Goal: Transaction & Acquisition: Purchase product/service

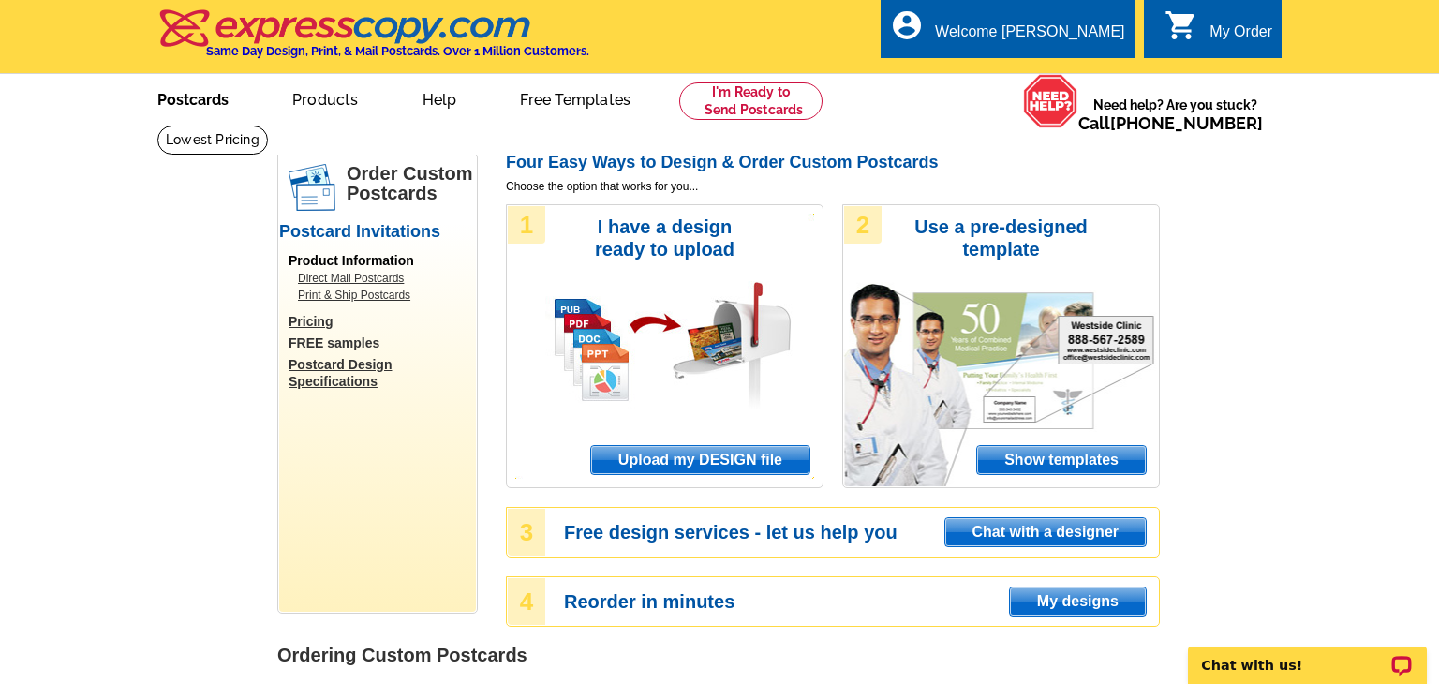
click at [228, 98] on link "Postcards" at bounding box center [192, 98] width 131 height 44
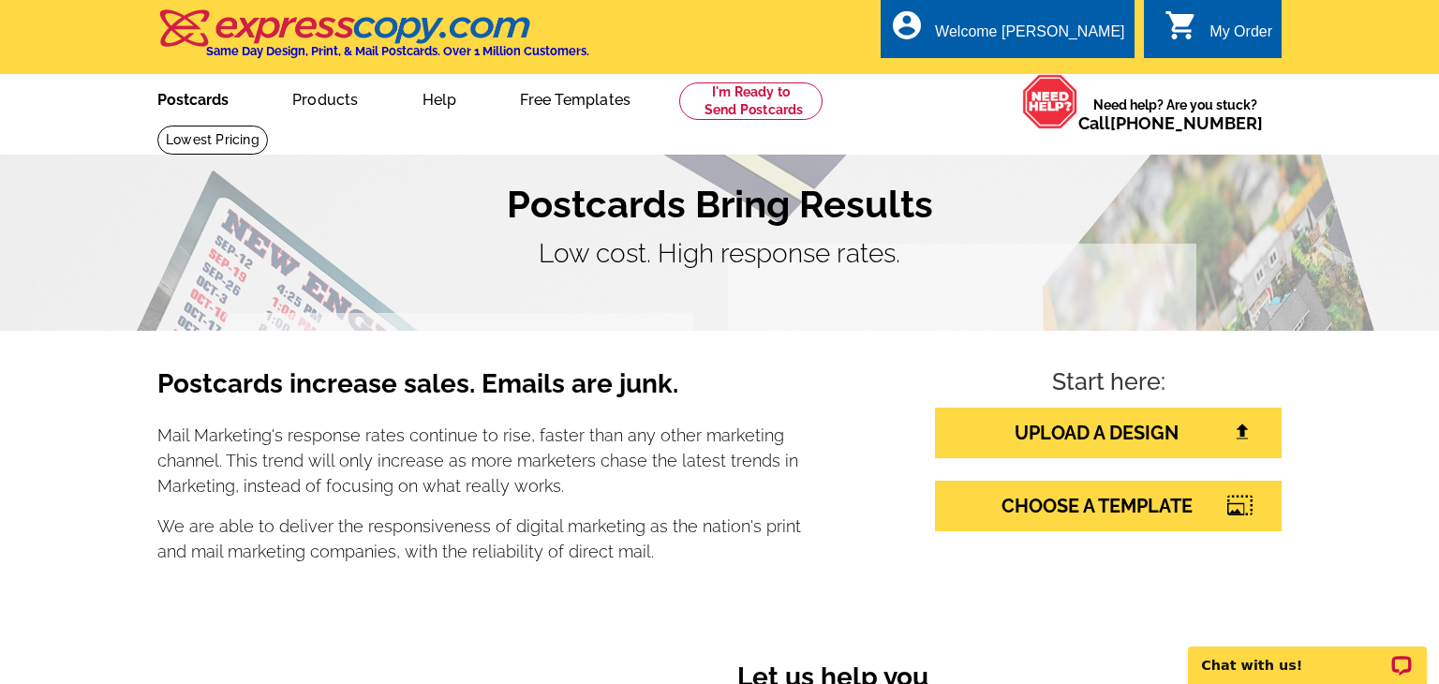
click at [214, 96] on link "Postcards" at bounding box center [192, 98] width 131 height 44
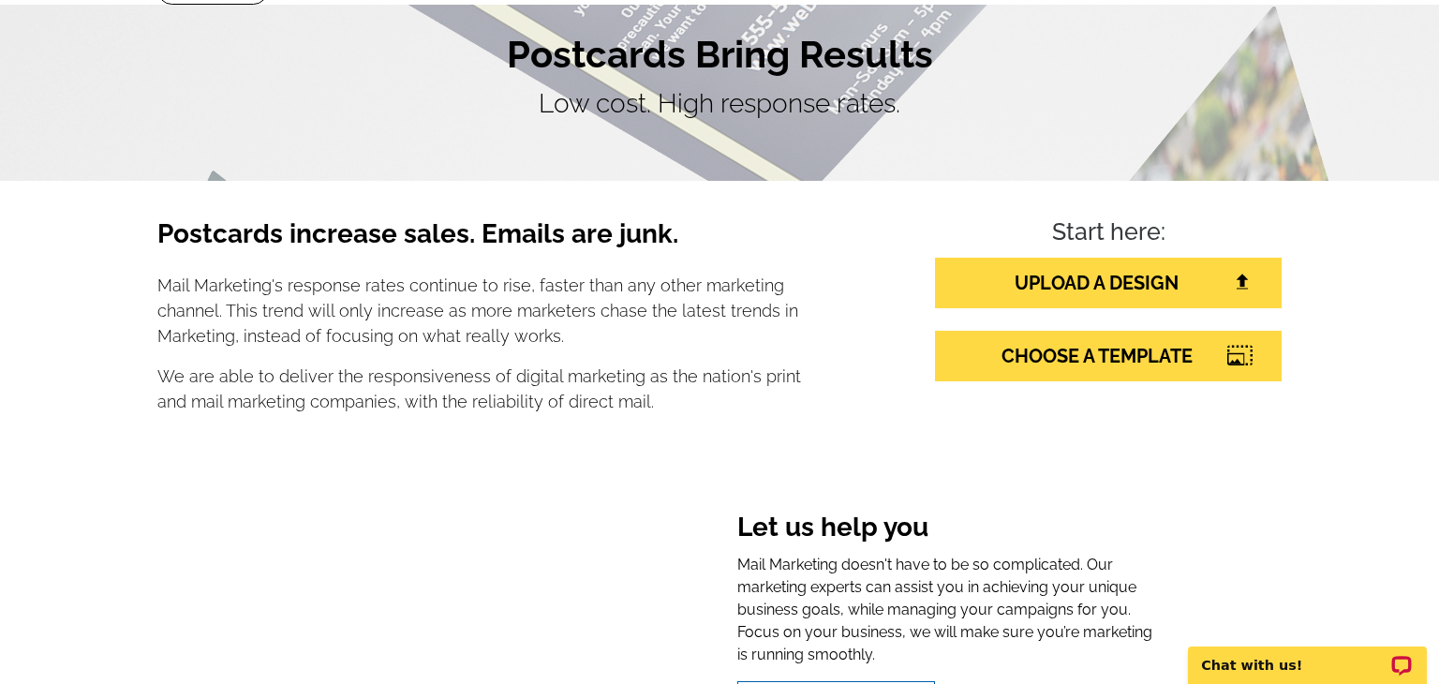
scroll to position [148, 0]
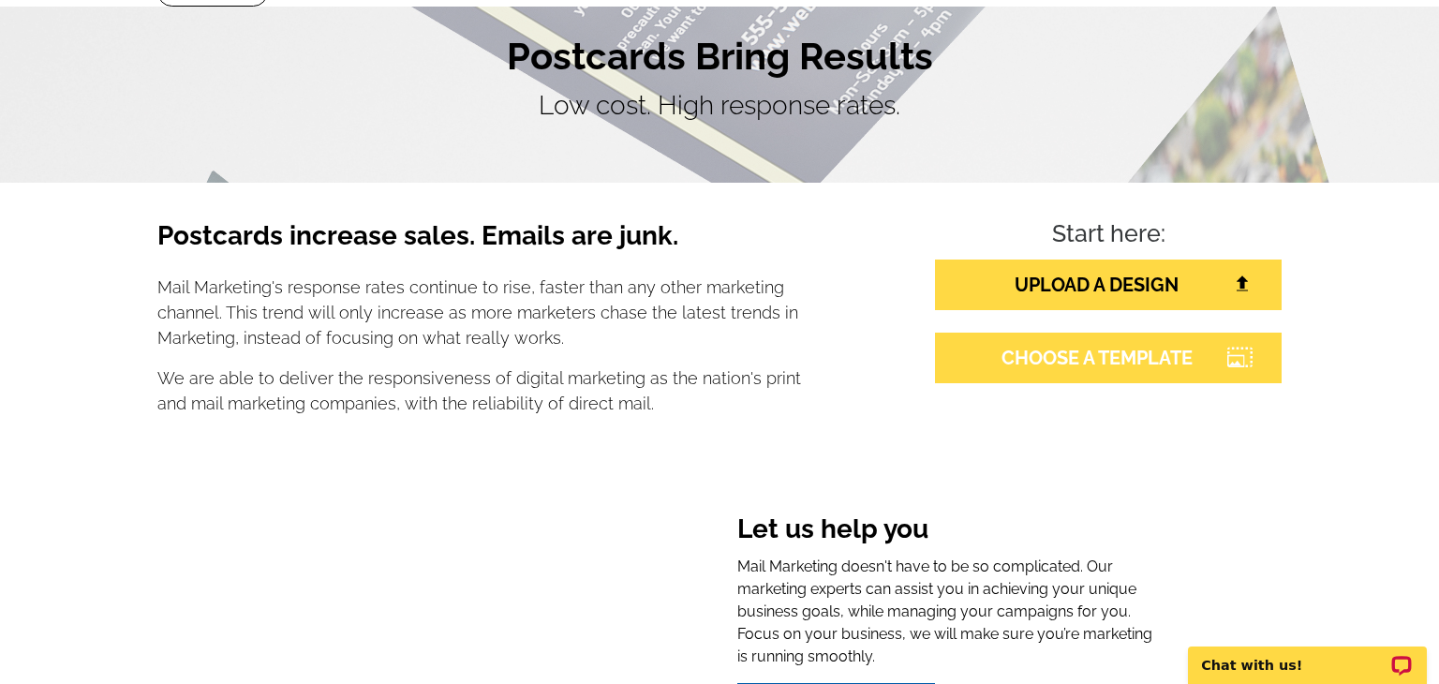
click at [1106, 357] on link "CHOOSE A TEMPLATE" at bounding box center [1108, 357] width 347 height 51
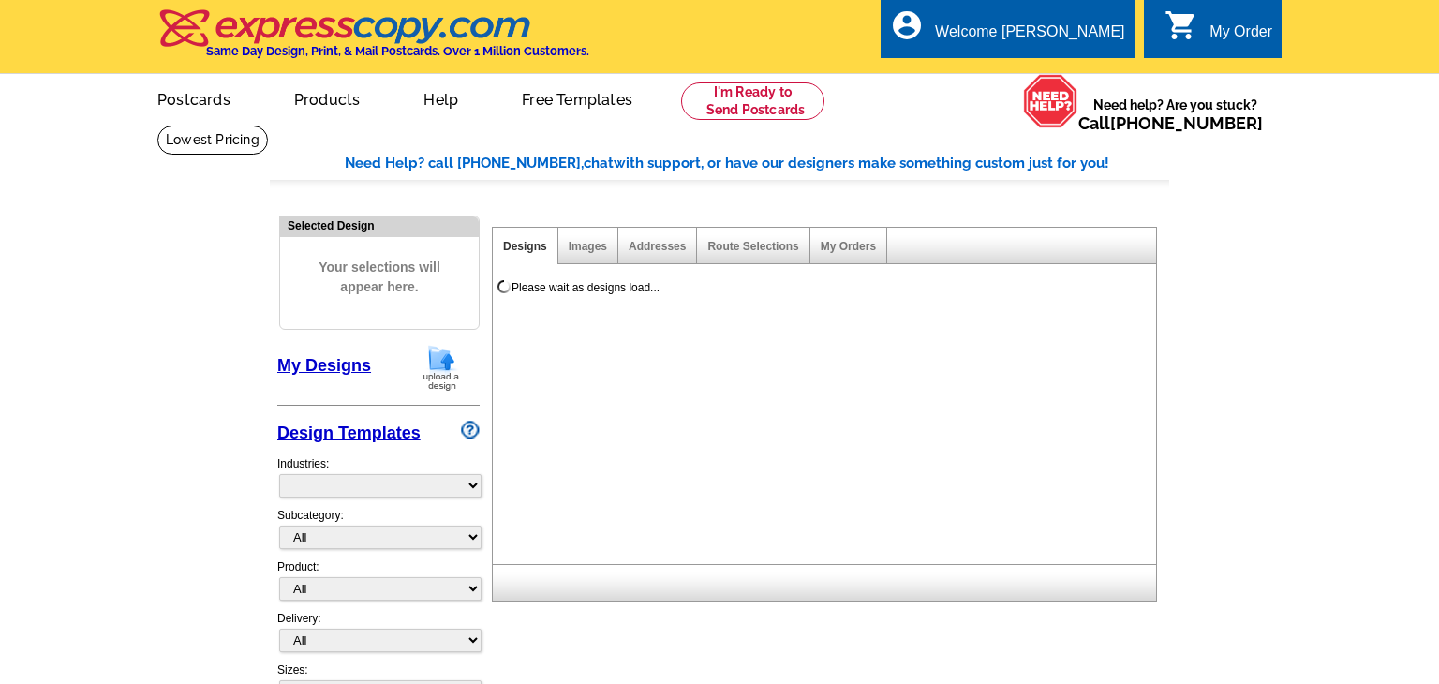
select select "785"
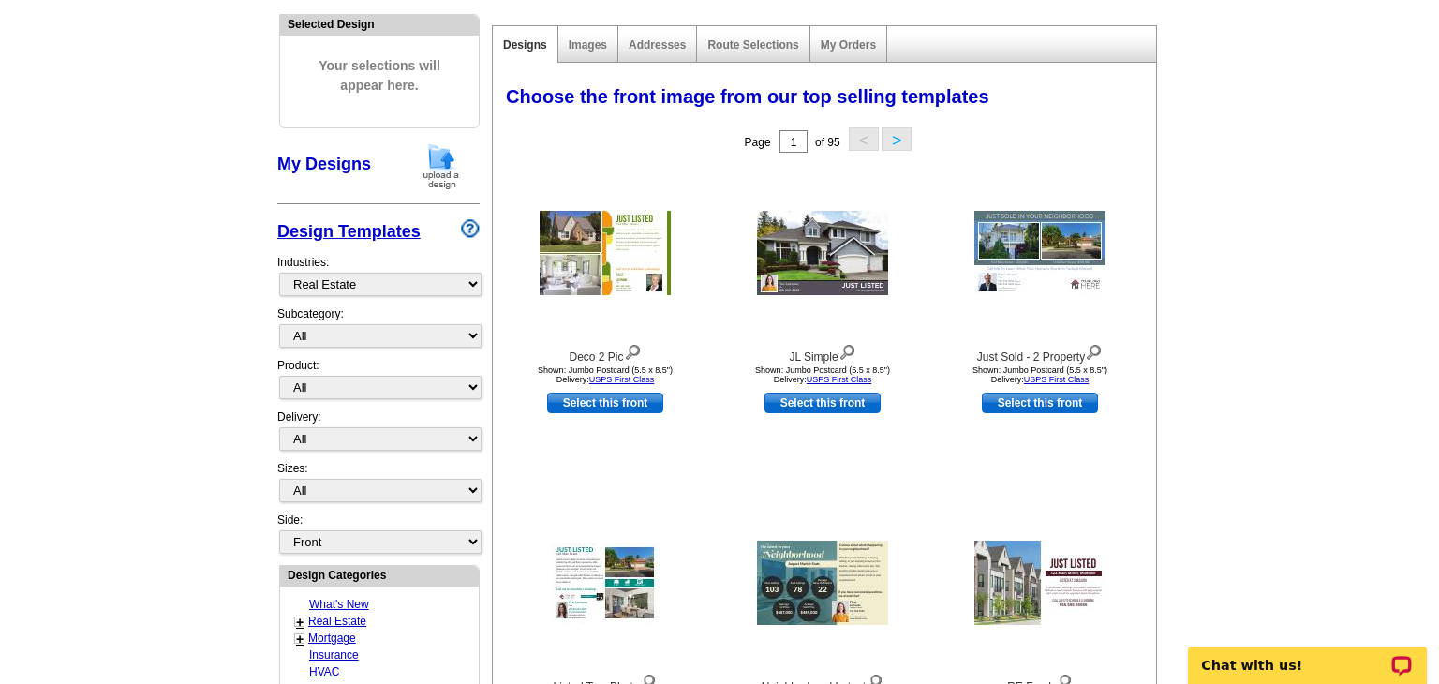
scroll to position [206, 0]
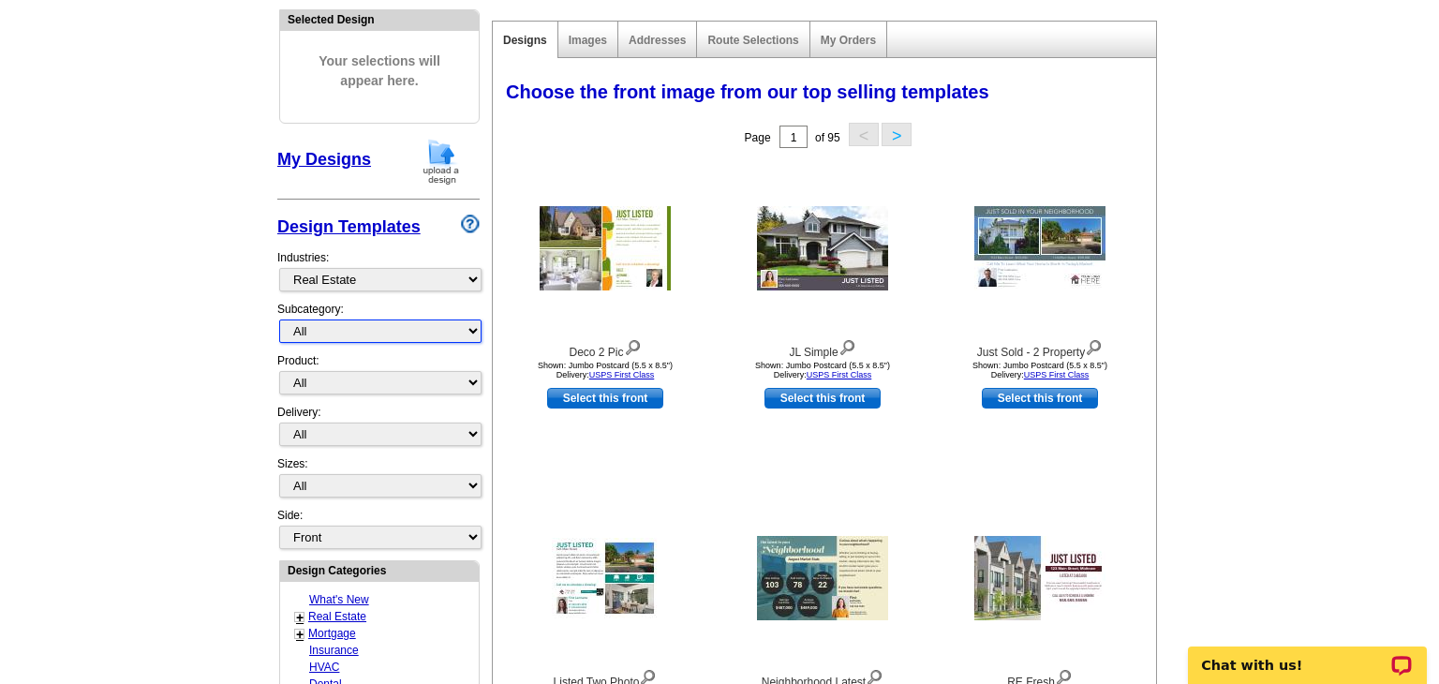
click at [474, 322] on select "All RE/MAX® Referrals [PERSON_NAME]® Berkshire Hathaway Home Services Century 2…" at bounding box center [380, 330] width 202 height 23
select select "789"
click at [279, 319] on select "All RE/MAX® Referrals [PERSON_NAME]® Berkshire Hathaway Home Services Century 2…" at bounding box center [380, 330] width 202 height 23
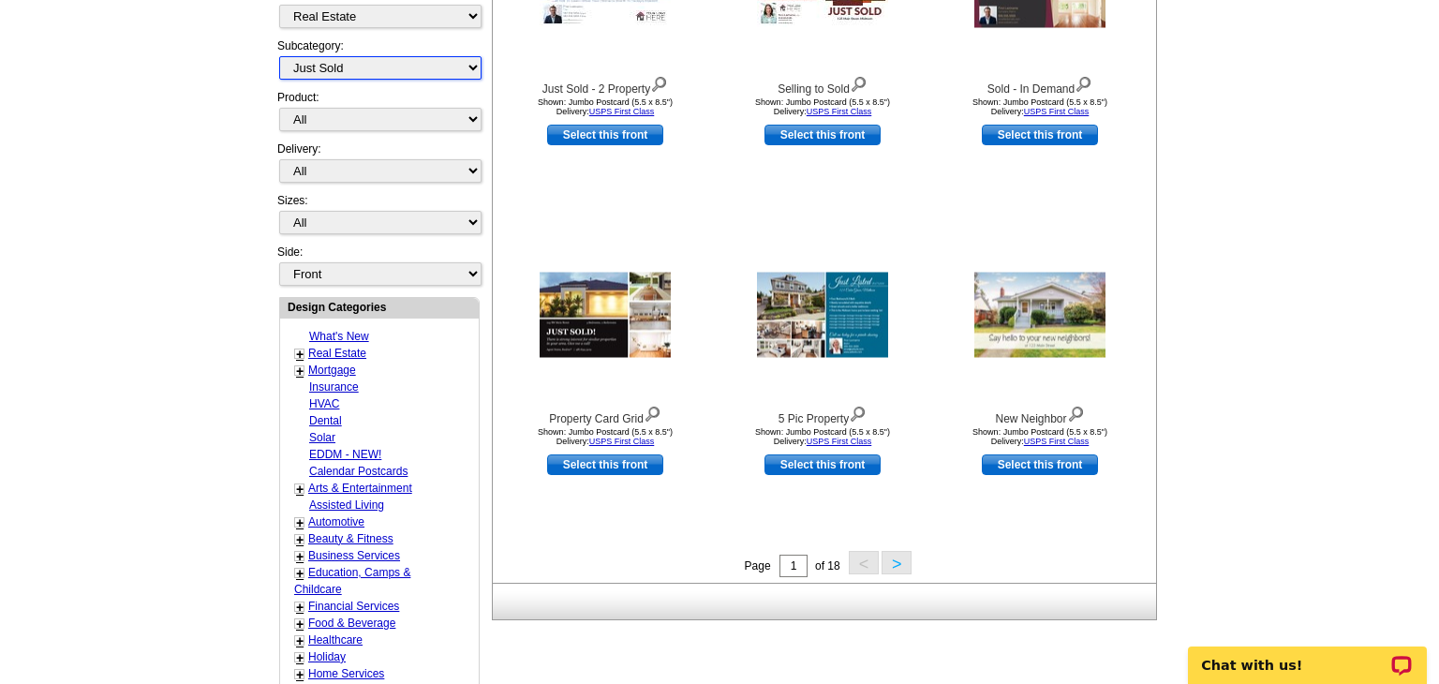
scroll to position [492, 0]
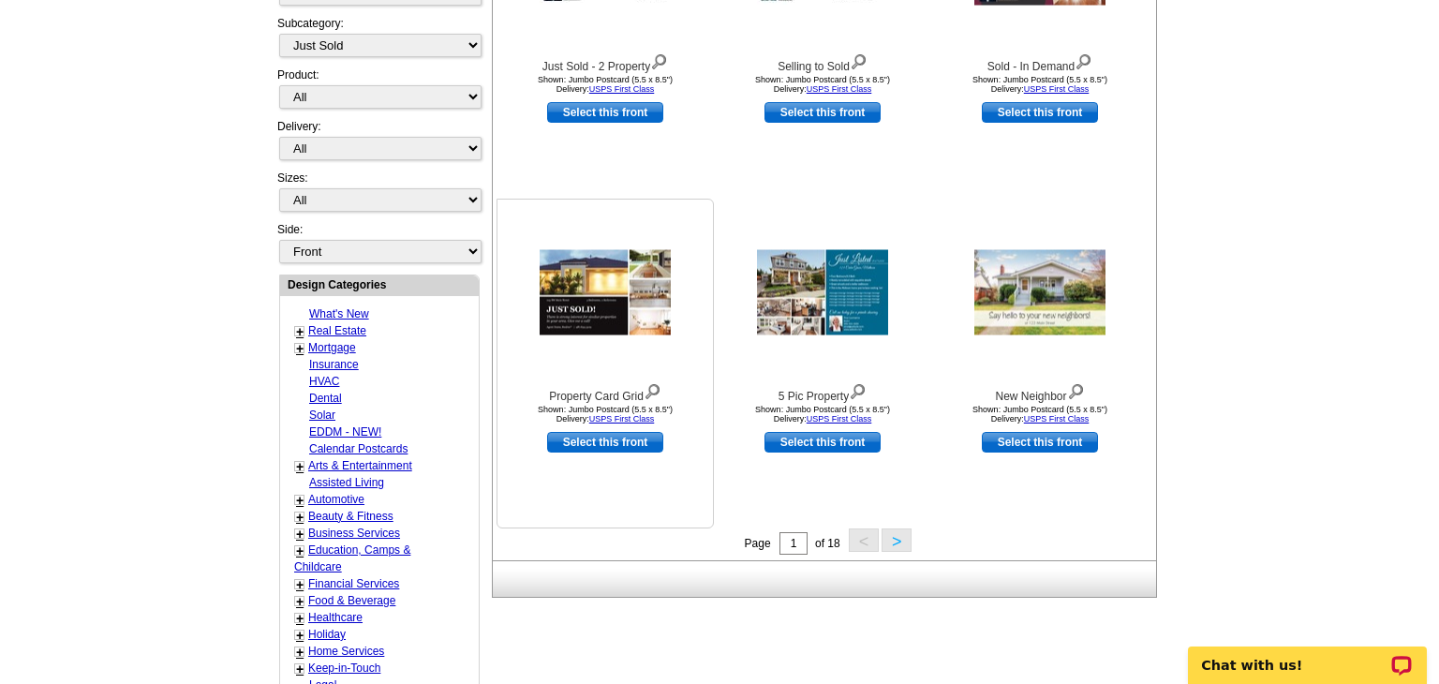
click at [610, 284] on img at bounding box center [604, 292] width 131 height 85
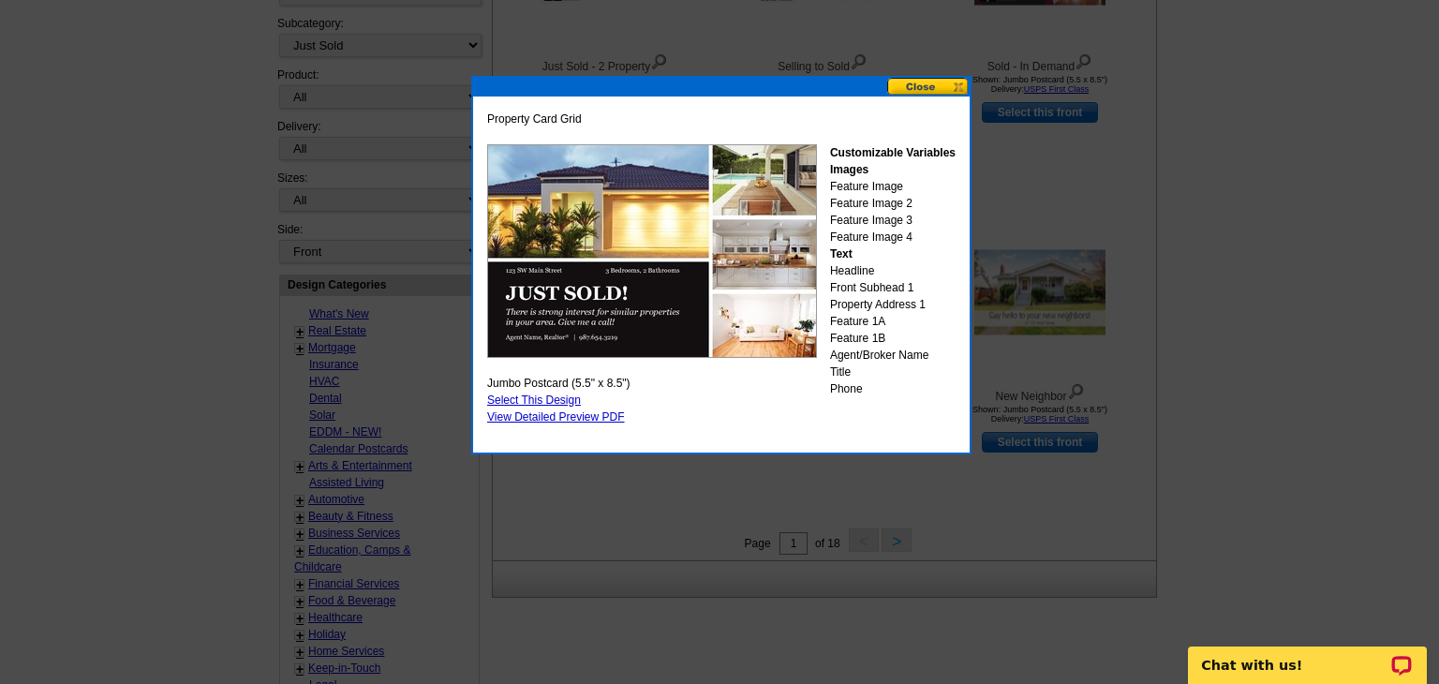
click at [547, 393] on link "Select This Design" at bounding box center [534, 399] width 94 height 13
select select "2"
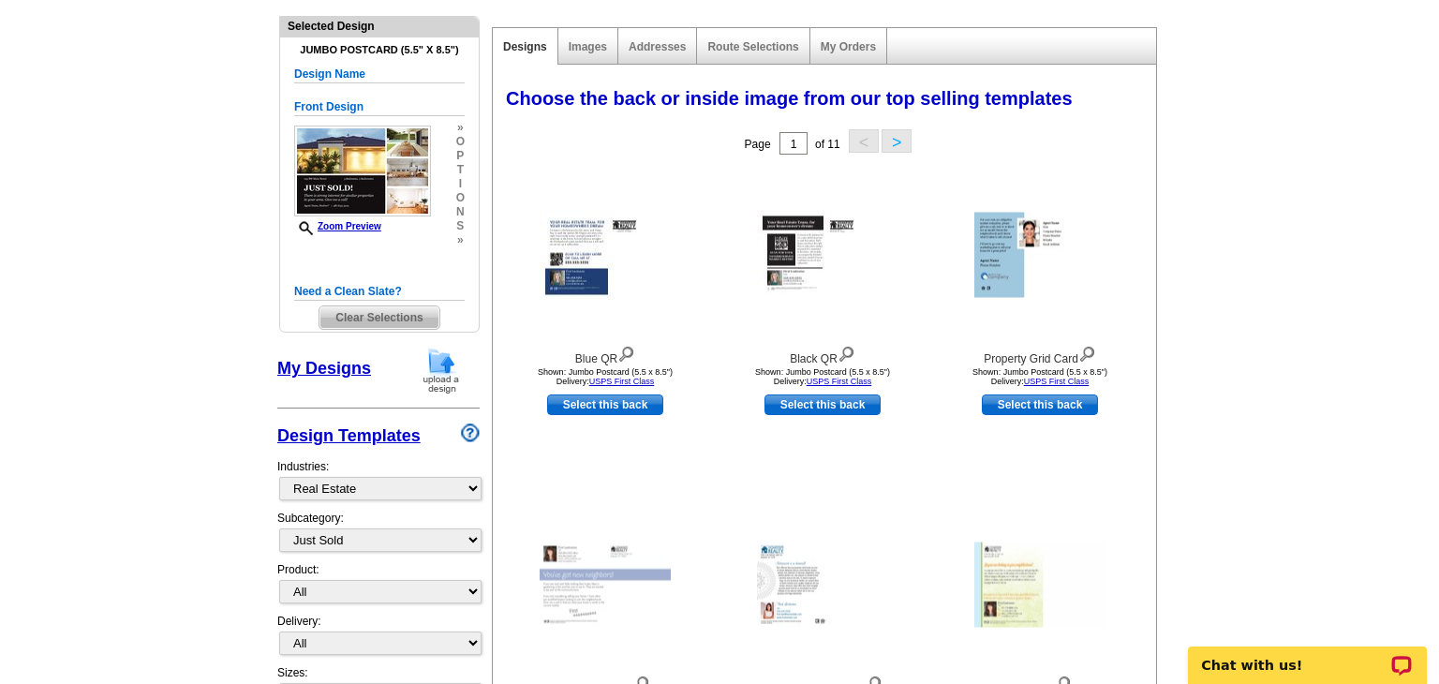
scroll to position [189, 0]
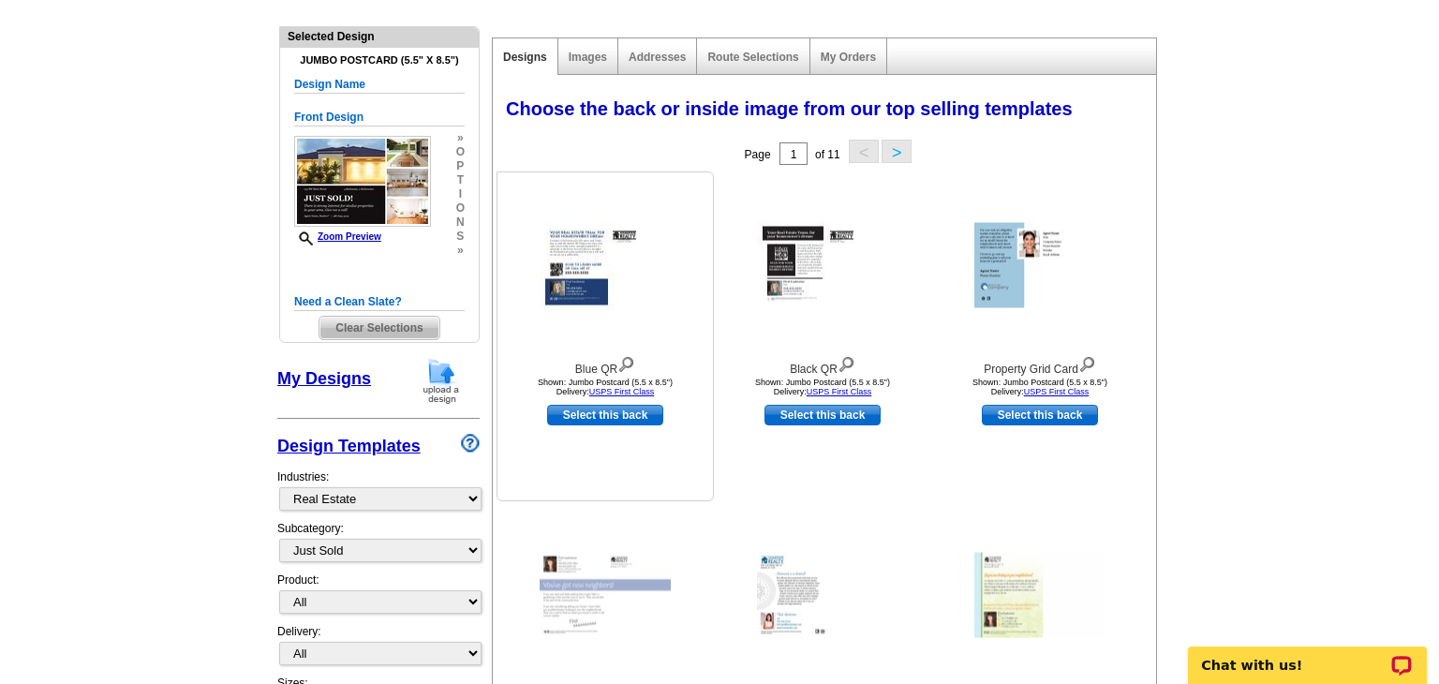
click at [586, 254] on img at bounding box center [604, 265] width 131 height 89
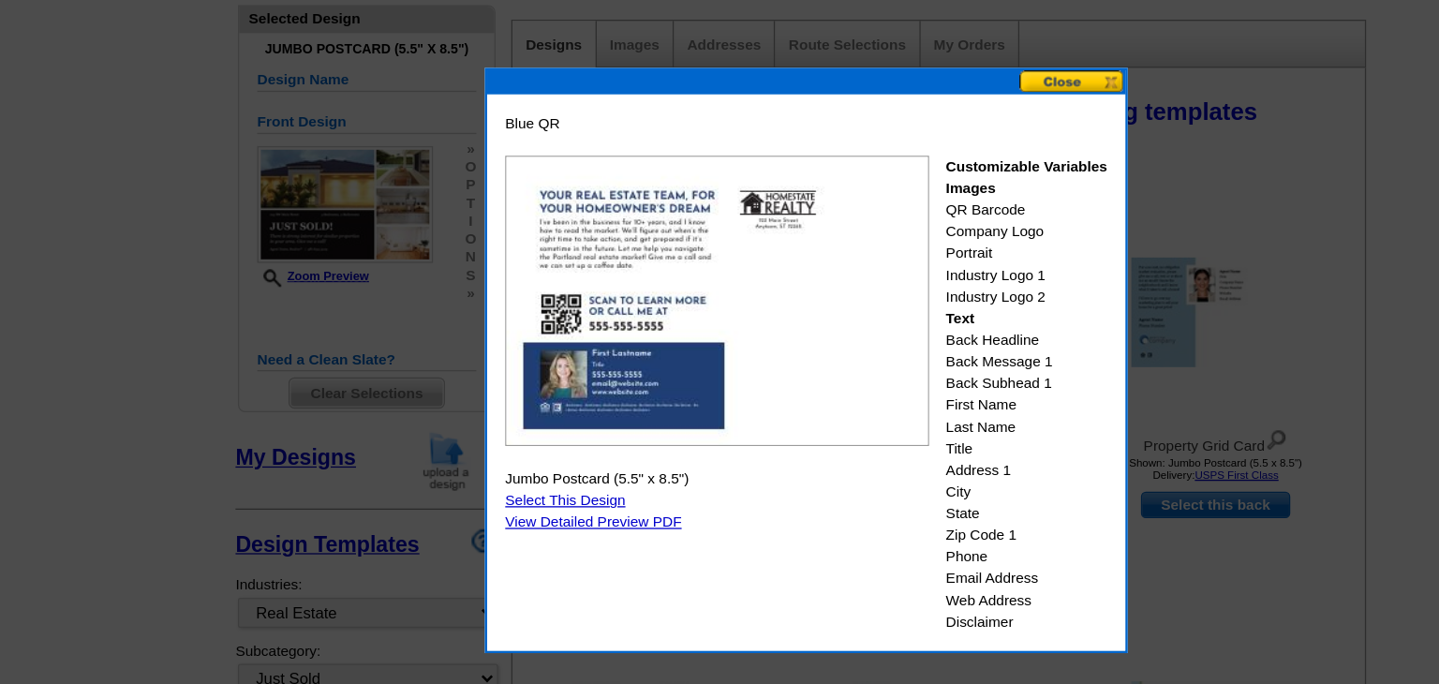
scroll to position [185, 0]
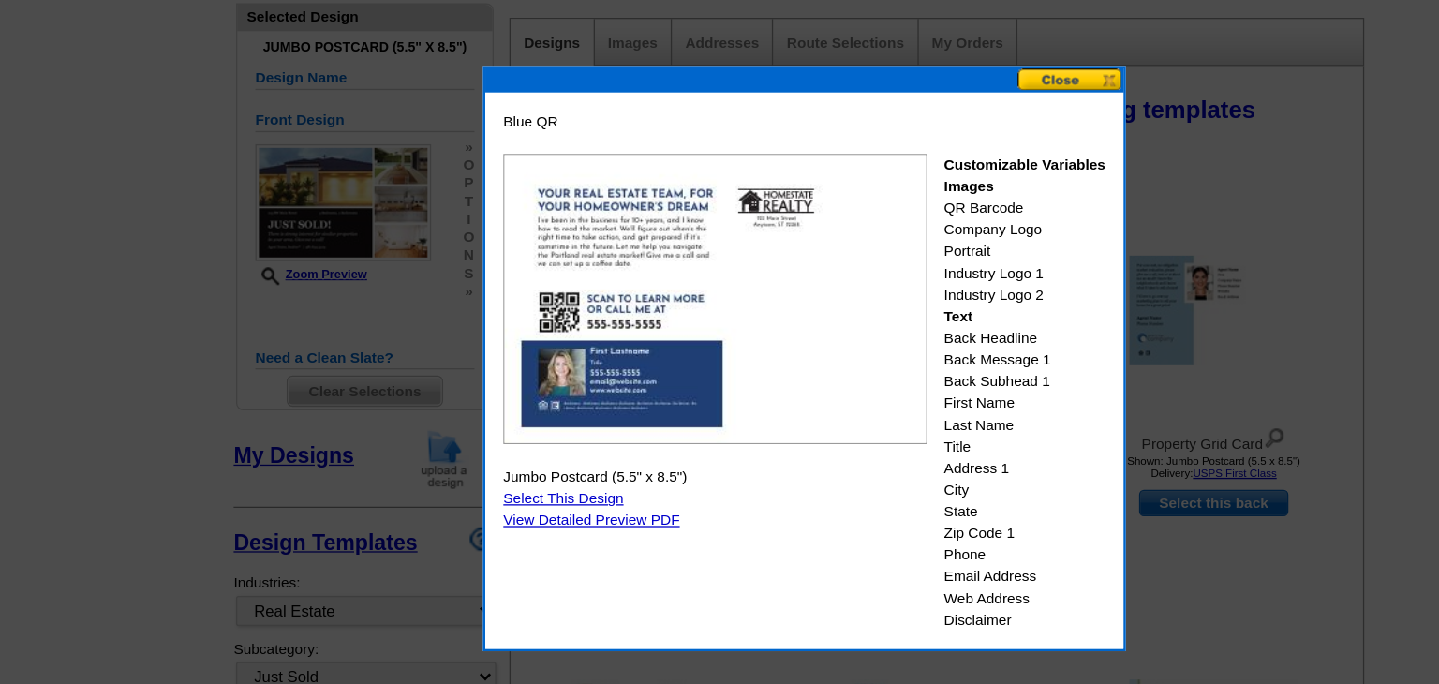
click at [924, 95] on button at bounding box center [928, 90] width 82 height 18
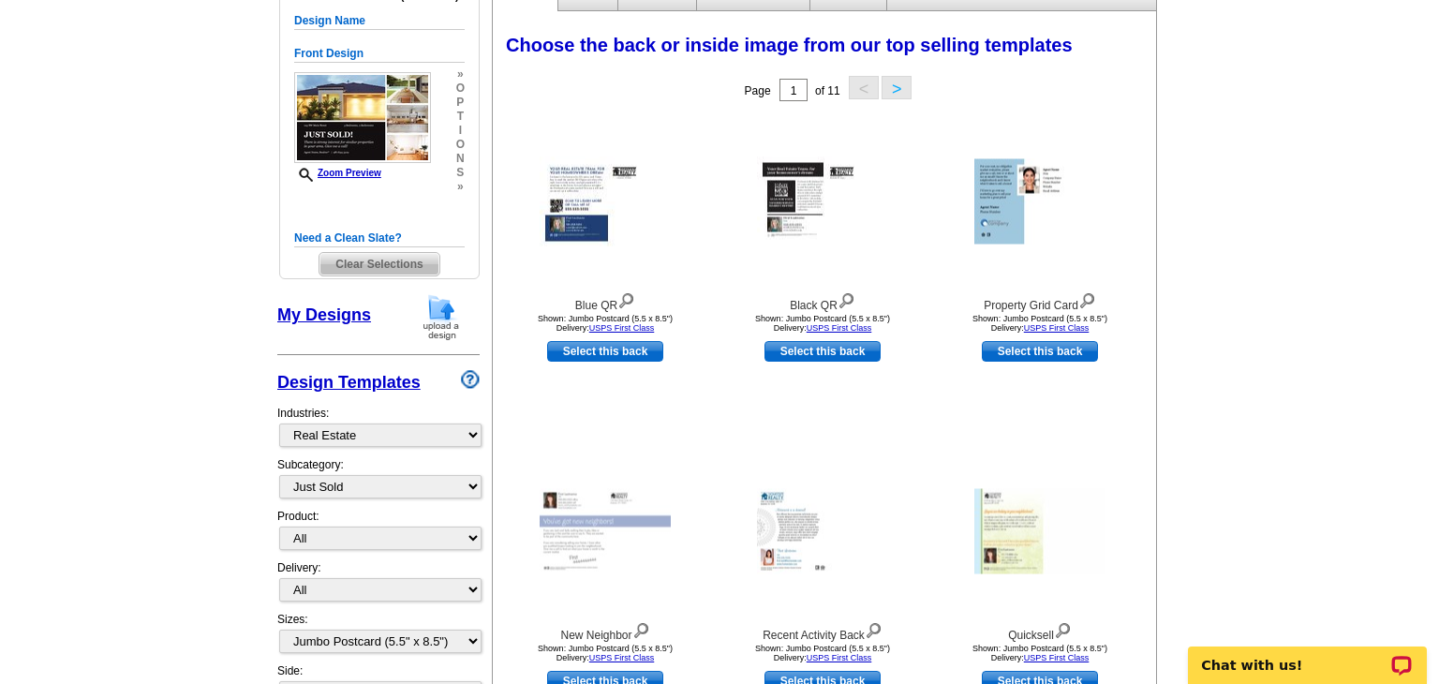
scroll to position [270, 0]
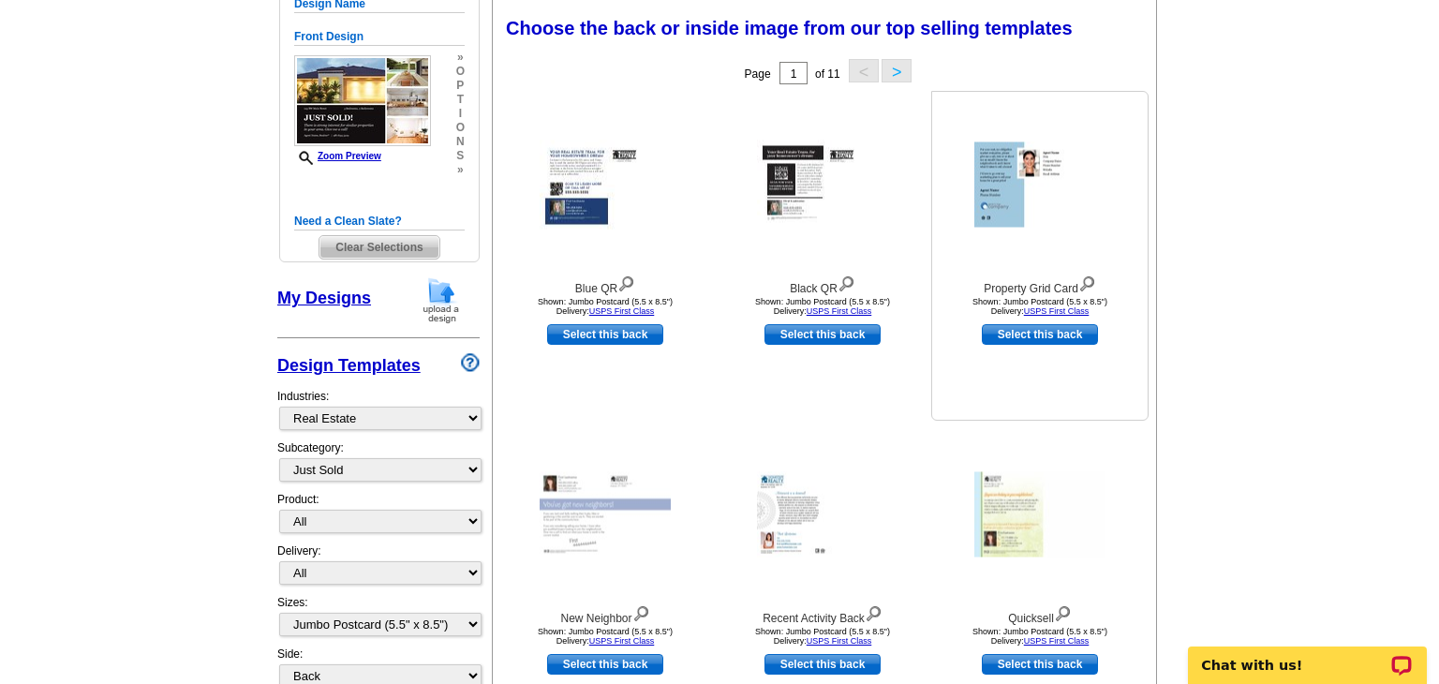
click at [1035, 334] on link "Select this back" at bounding box center [1040, 334] width 116 height 21
select select "front"
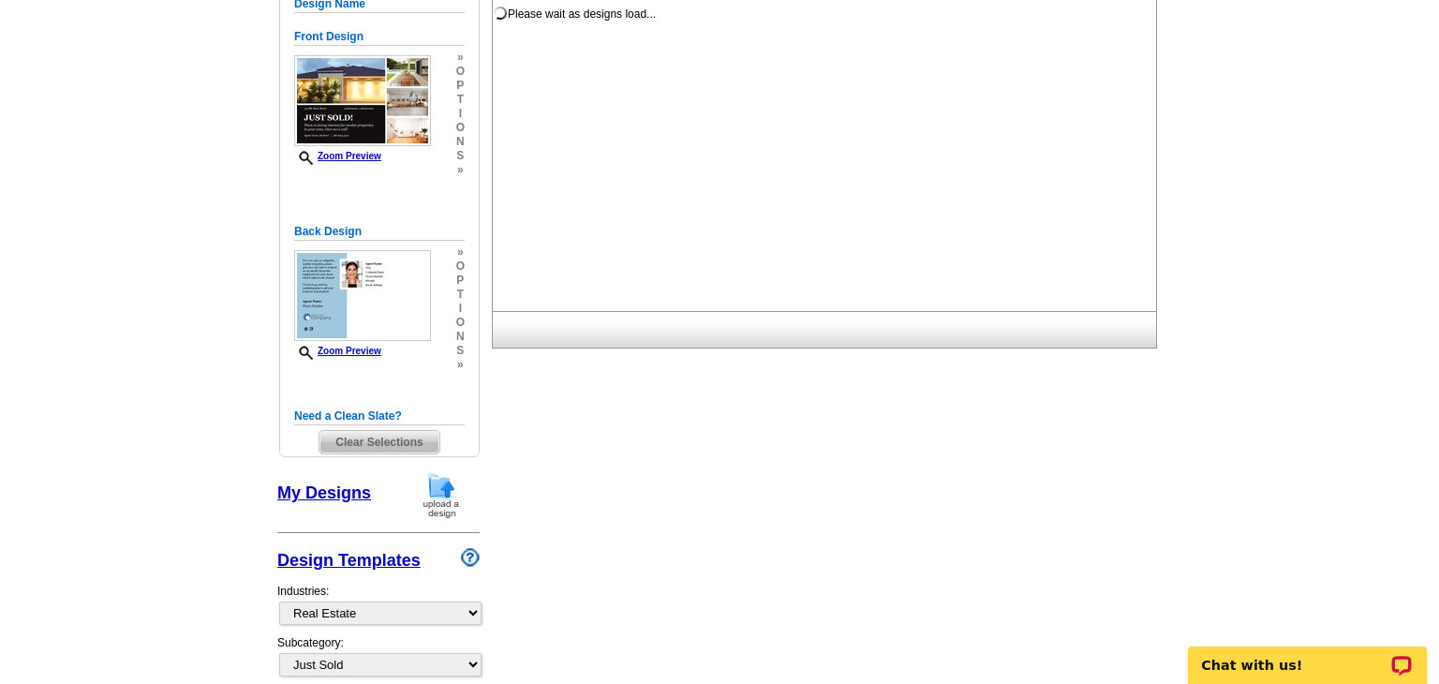
scroll to position [0, 0]
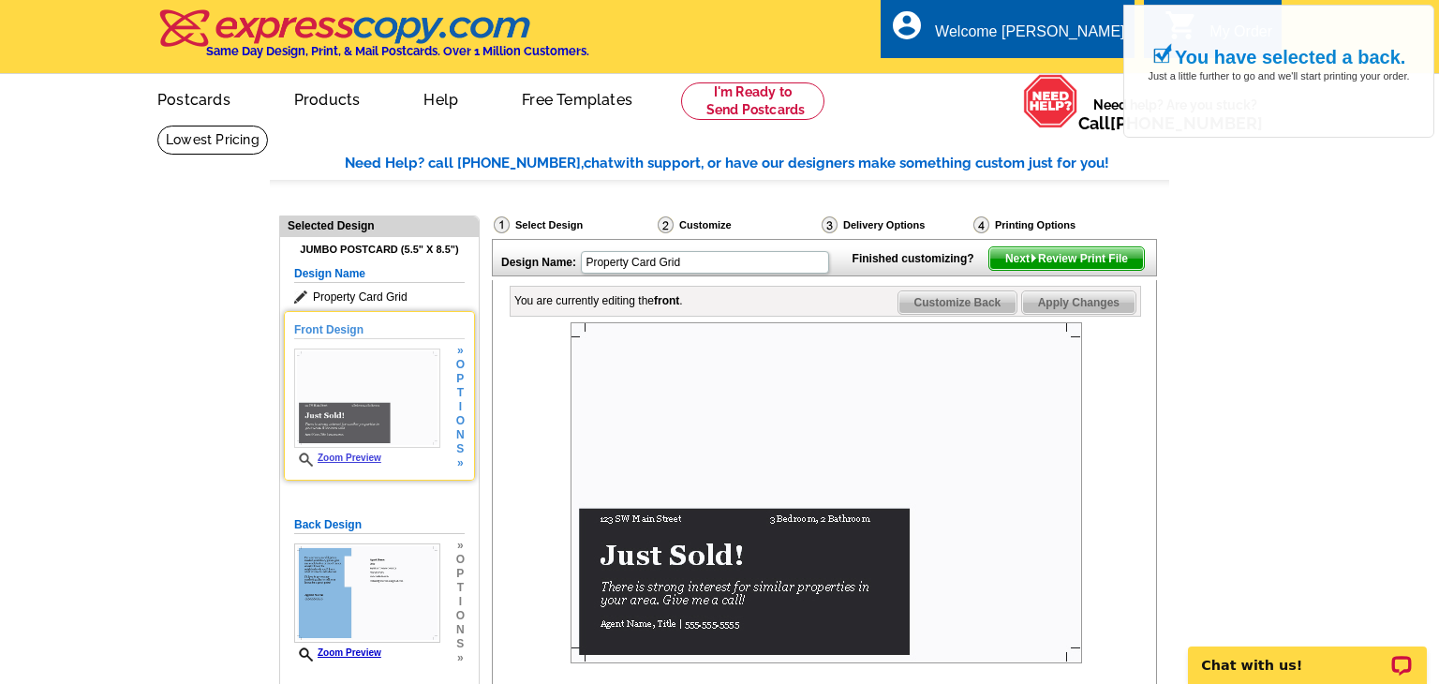
click at [354, 447] on div "Zoom Preview" at bounding box center [367, 407] width 146 height 118
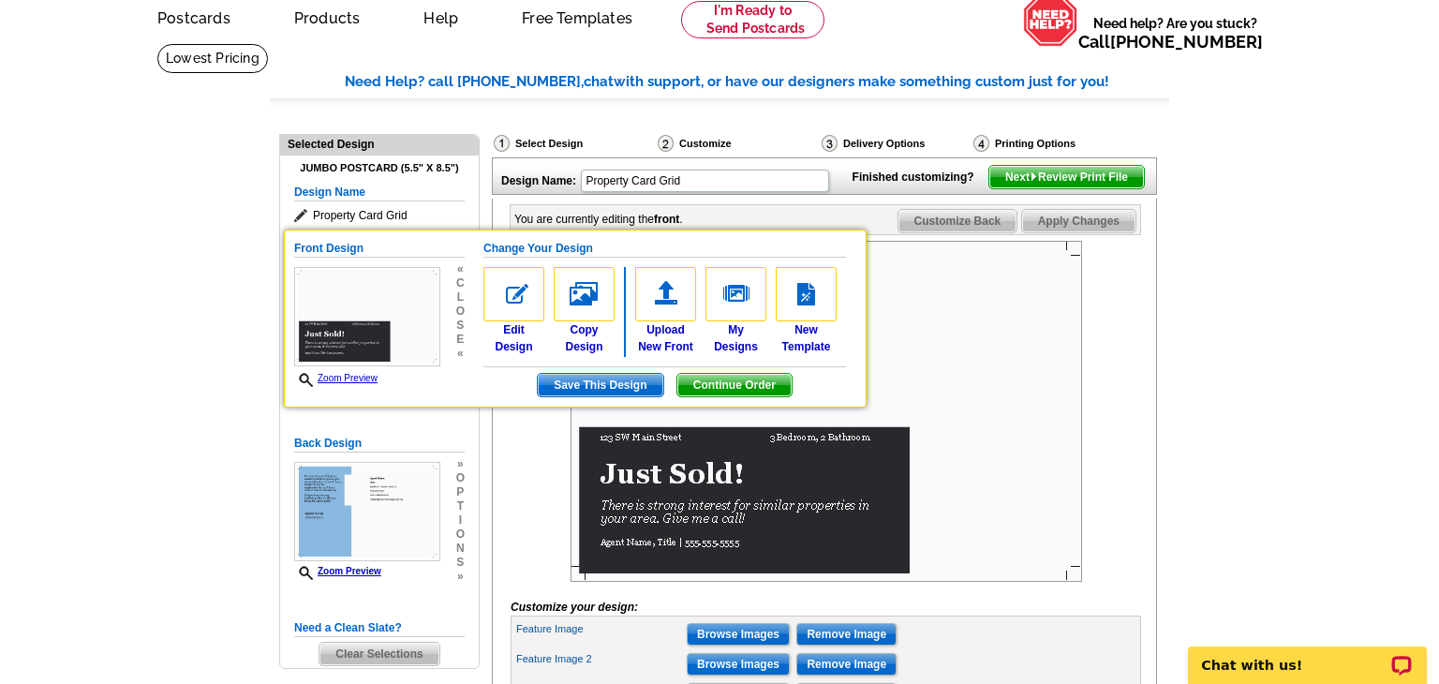
scroll to position [124, 0]
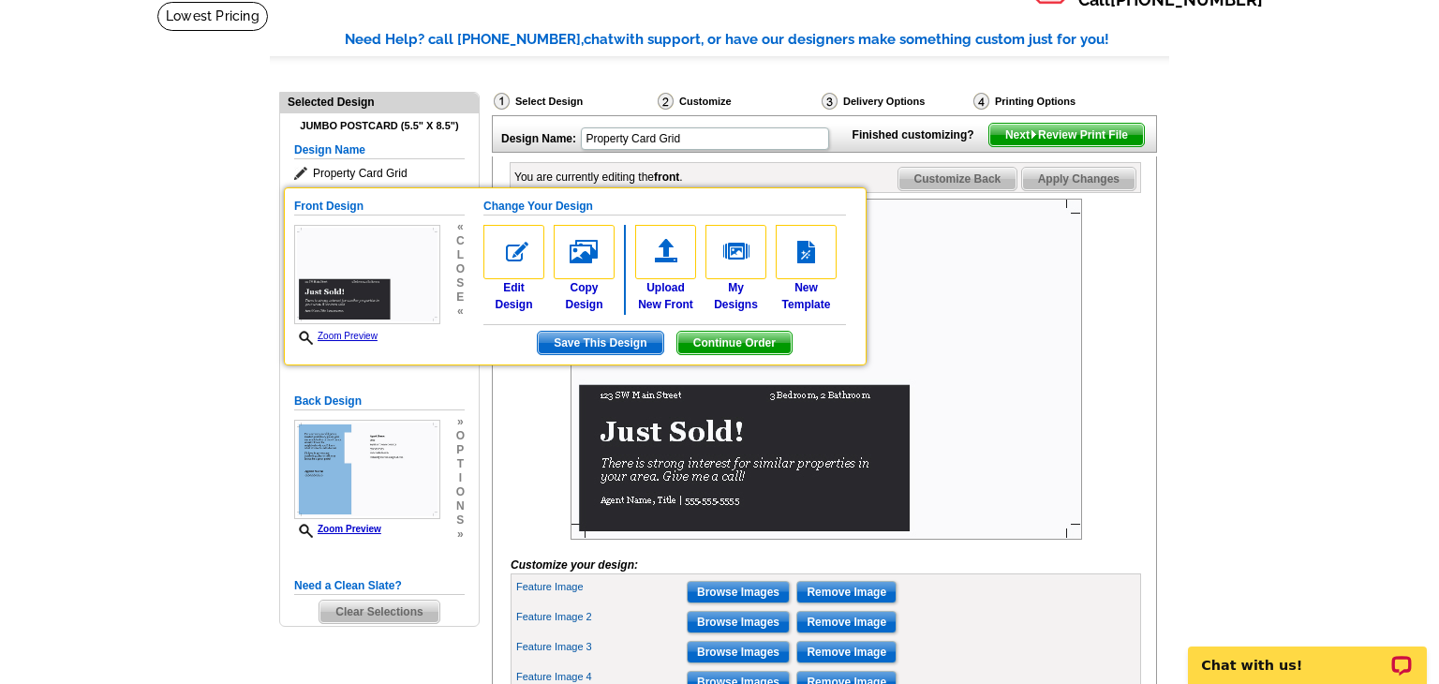
click at [167, 306] on main "Need Help? call [PHONE_NUMBER], chat with support, or have our designers make s…" at bounding box center [719, 551] width 1439 height 1101
click at [352, 336] on link "Zoom Preview" at bounding box center [335, 336] width 83 height 10
click at [922, 323] on img at bounding box center [825, 369] width 511 height 341
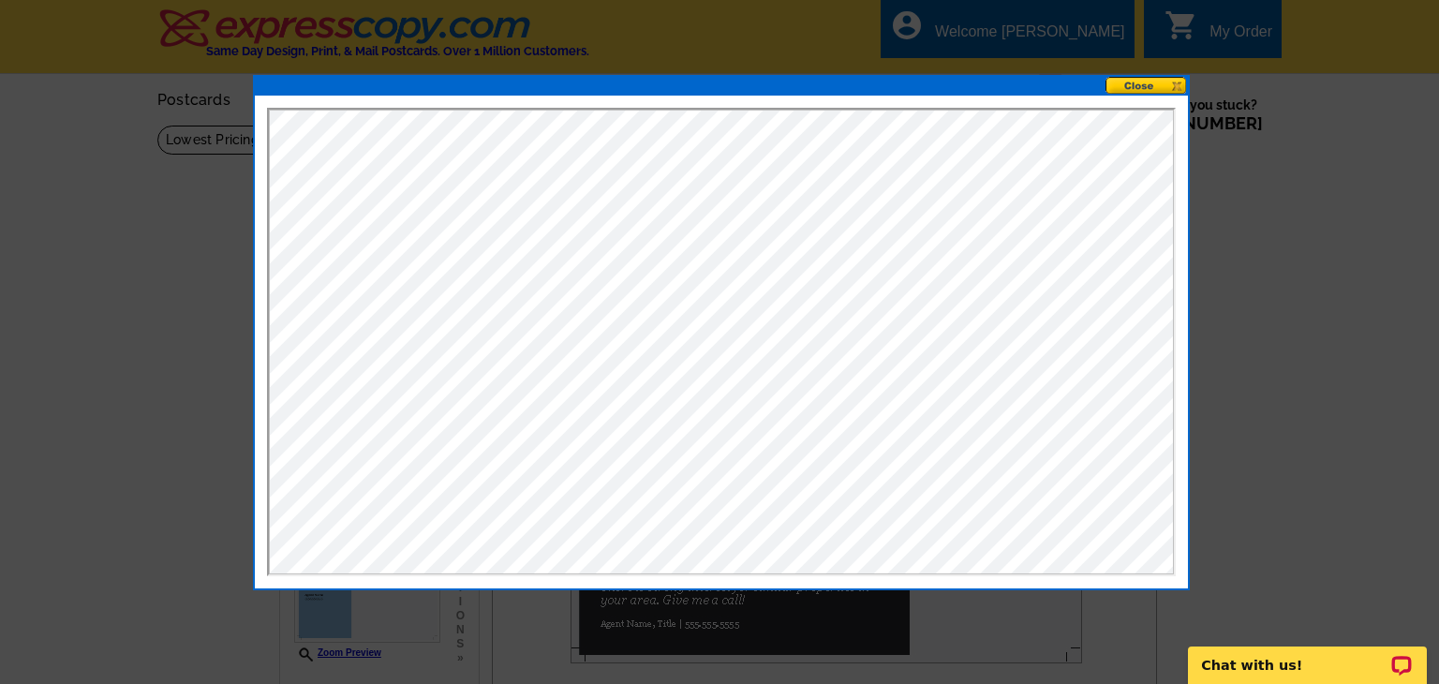
scroll to position [0, 0]
click at [1133, 81] on button at bounding box center [1146, 86] width 82 height 18
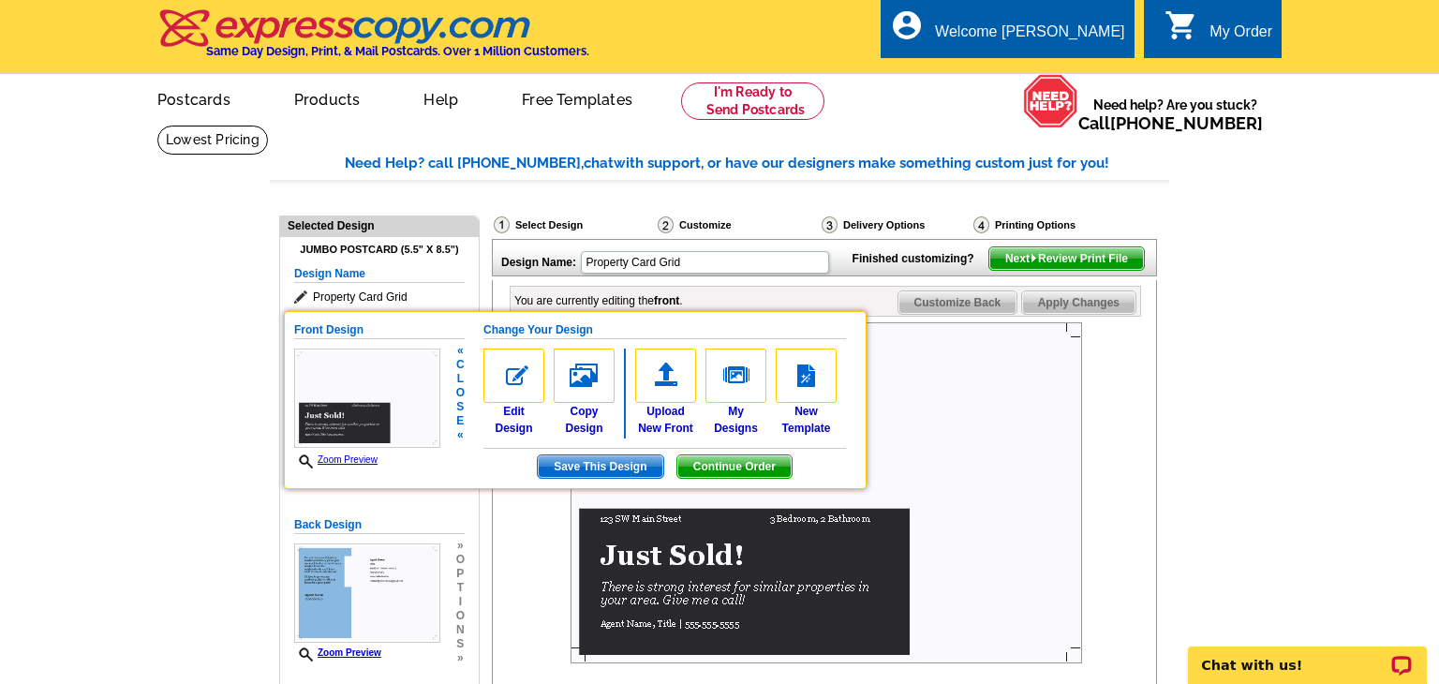
click at [739, 466] on span "Continue Order" at bounding box center [734, 466] width 114 height 22
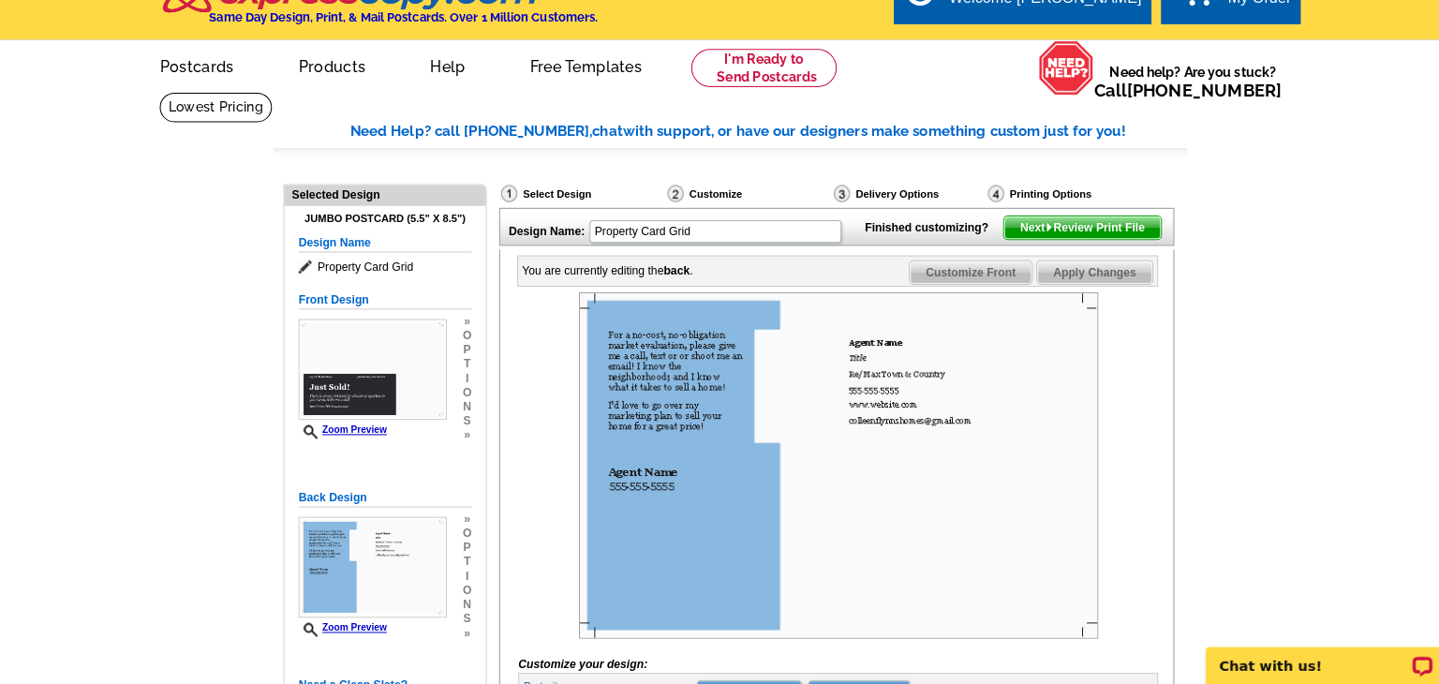
scroll to position [26, 0]
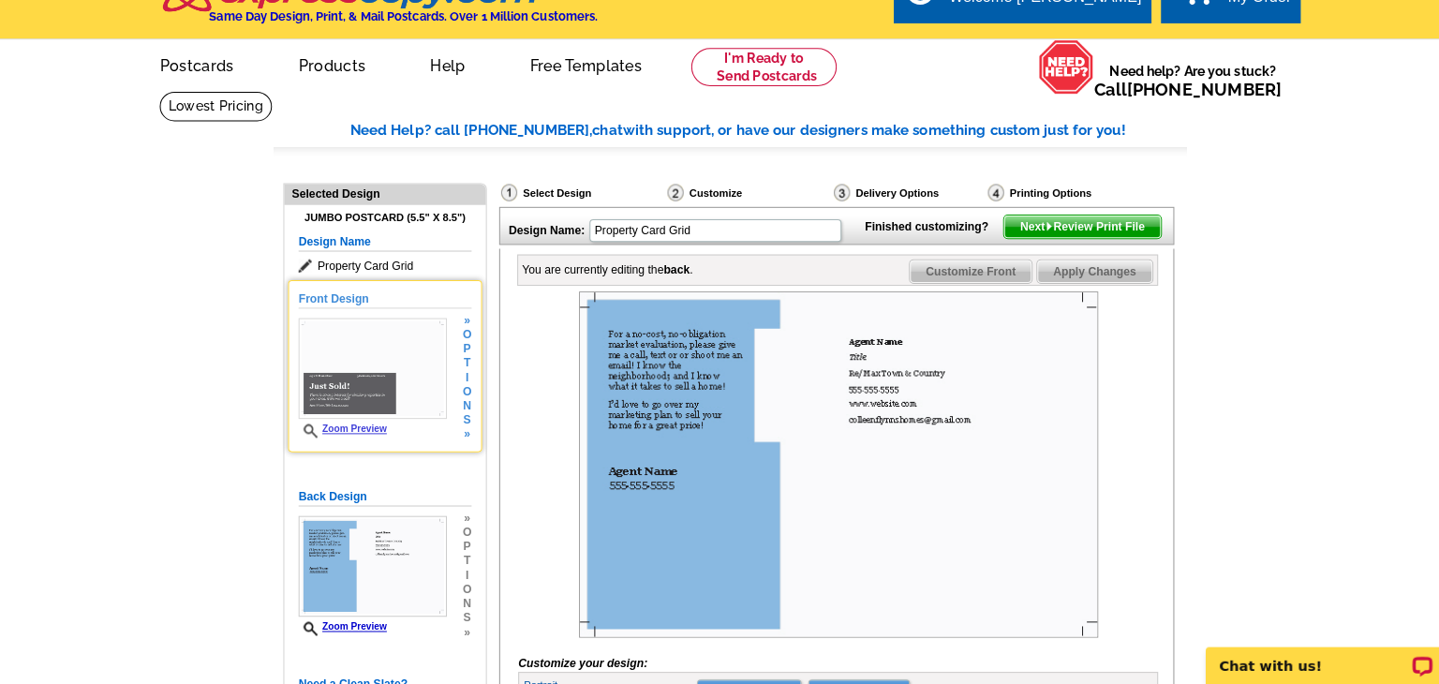
click at [359, 352] on img at bounding box center [367, 371] width 146 height 99
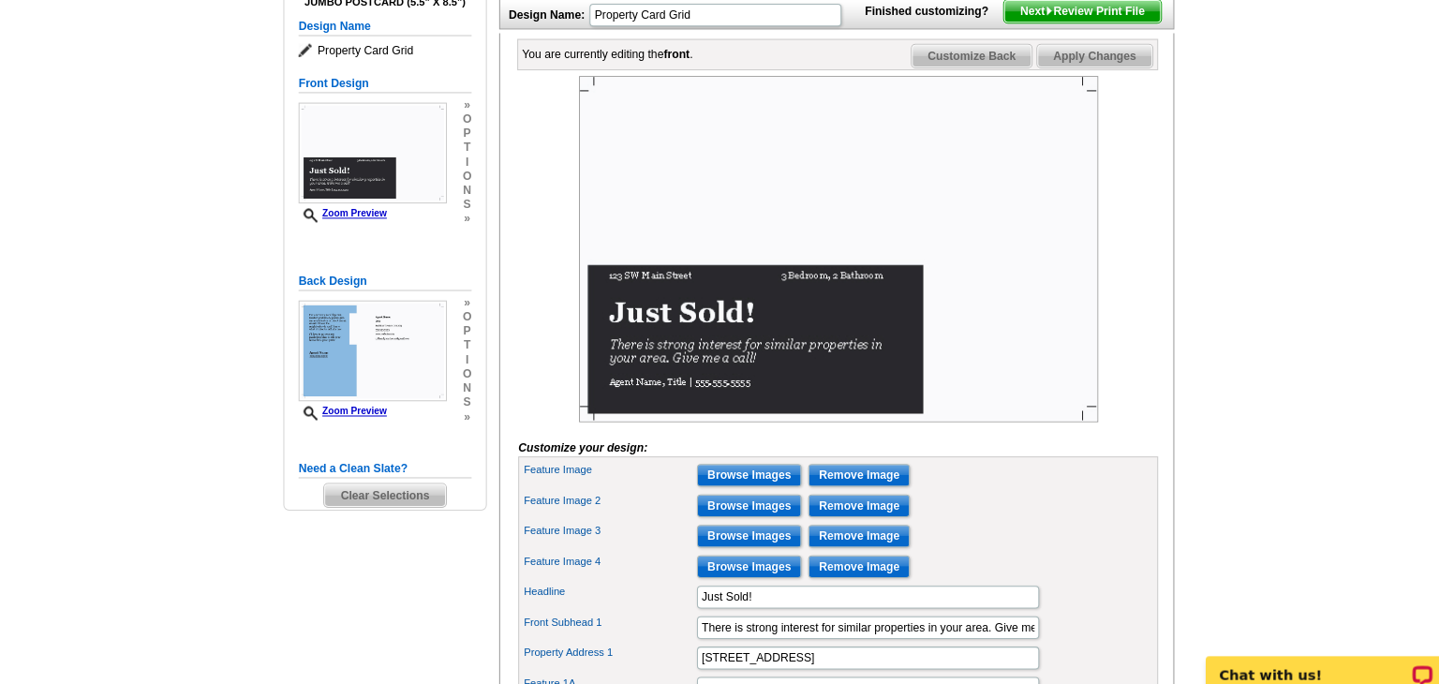
scroll to position [243, 0]
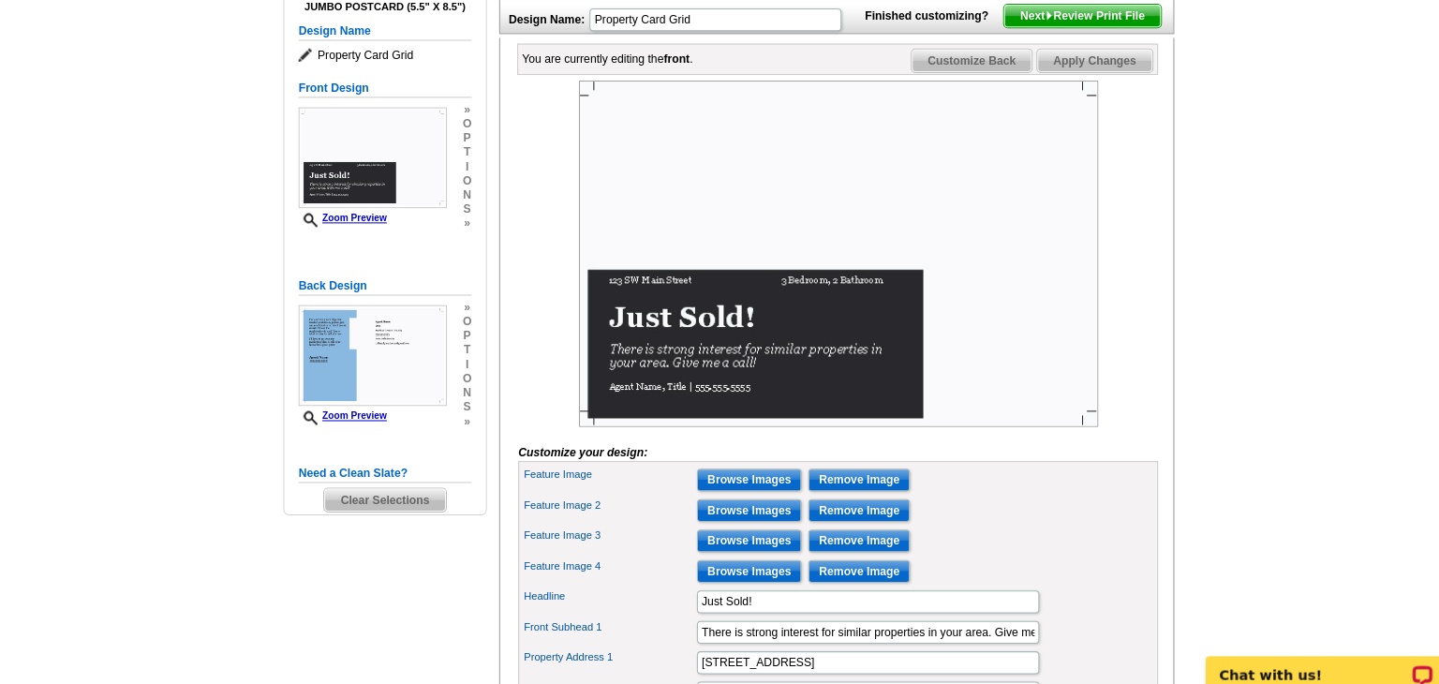
click at [705, 205] on img at bounding box center [825, 250] width 511 height 341
click at [705, 204] on img at bounding box center [825, 250] width 511 height 341
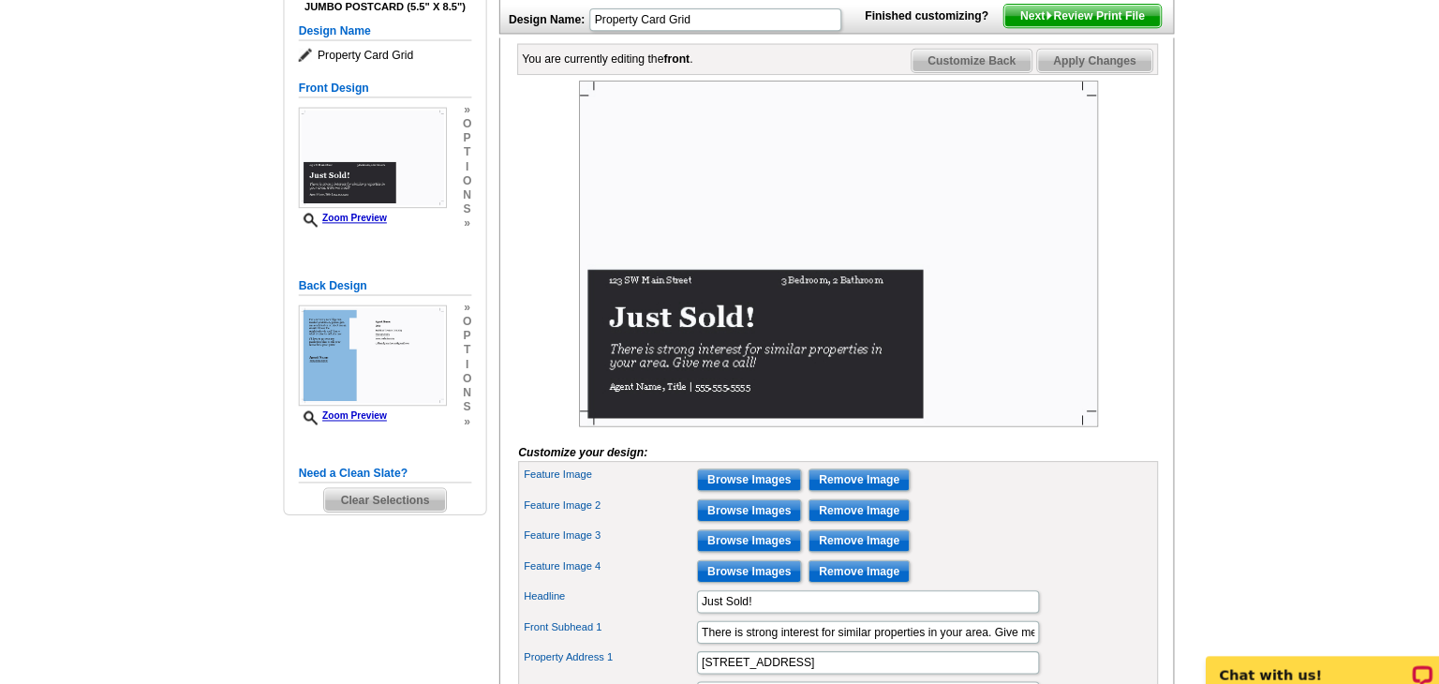
click at [705, 204] on img at bounding box center [825, 250] width 511 height 341
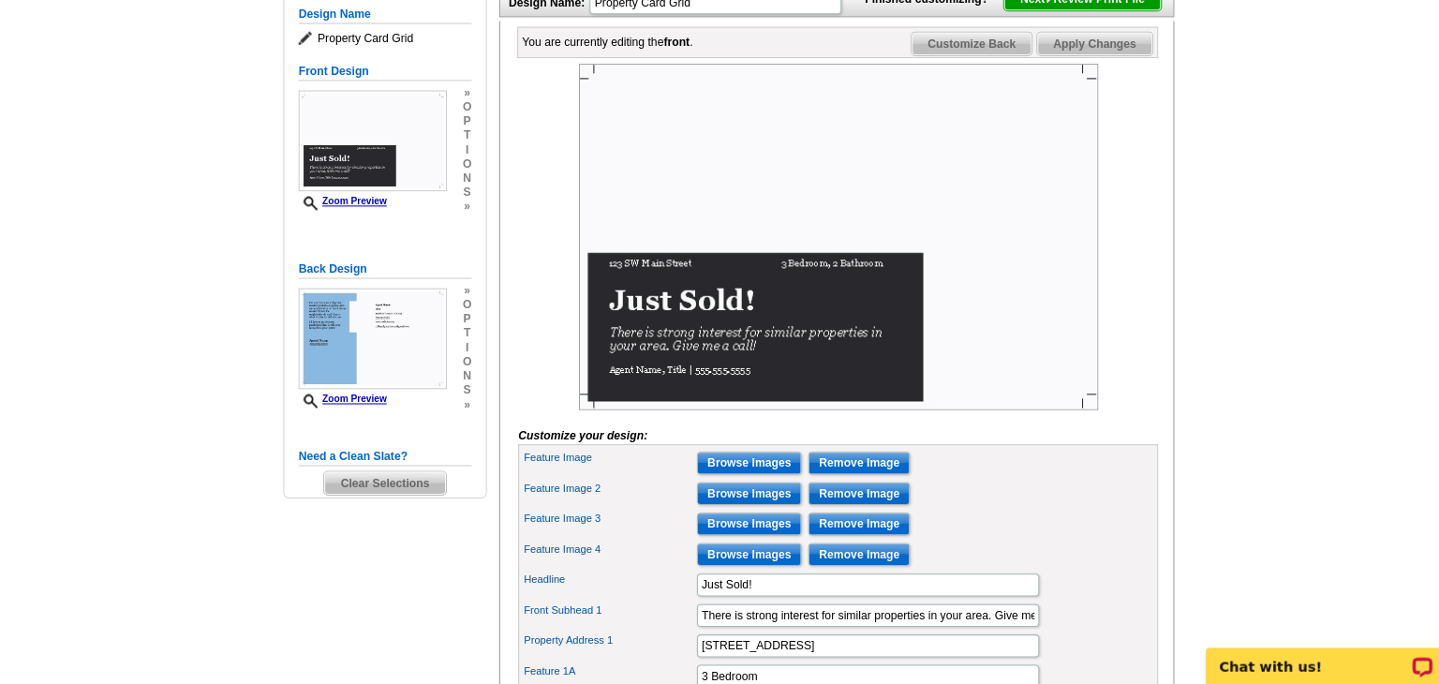
scroll to position [252, 0]
click at [749, 475] on input "Browse Images" at bounding box center [738, 463] width 103 height 22
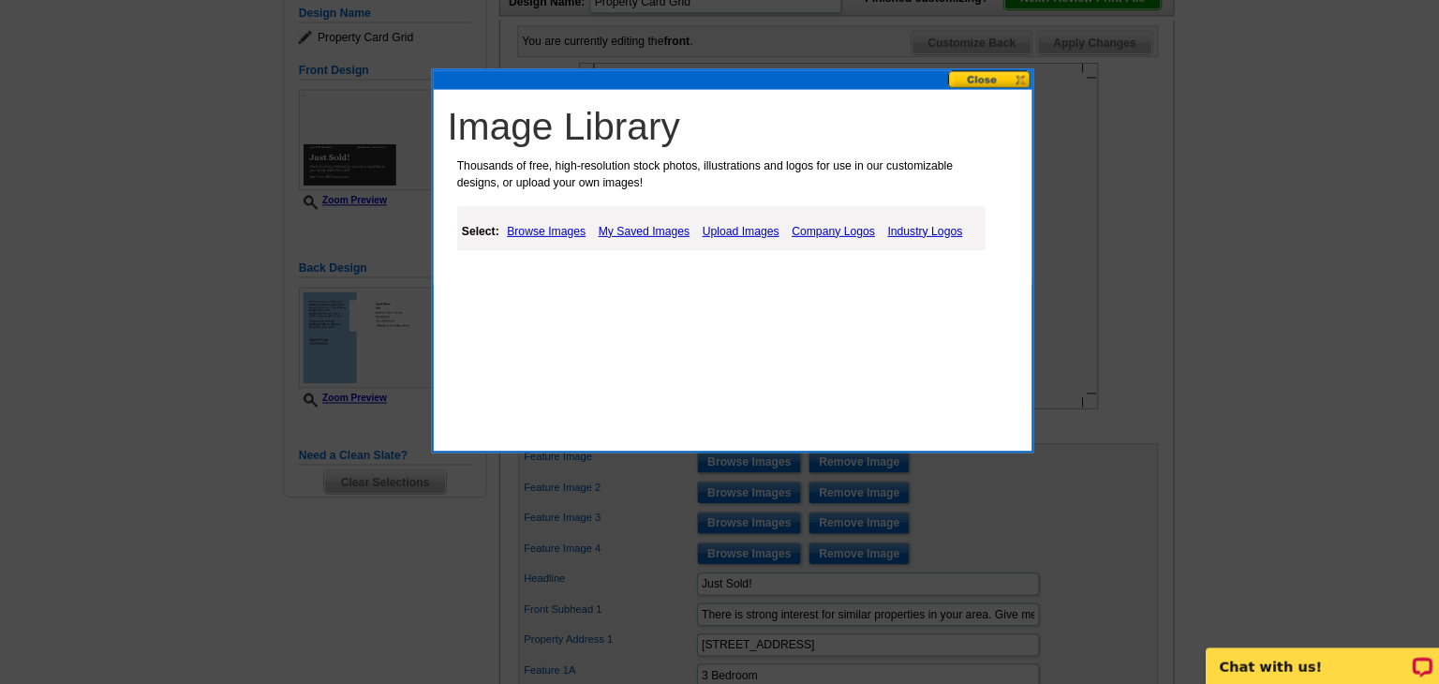
click at [535, 231] on link "Browse Images" at bounding box center [538, 236] width 87 height 22
click at [531, 229] on link "Browse Images" at bounding box center [539, 236] width 89 height 24
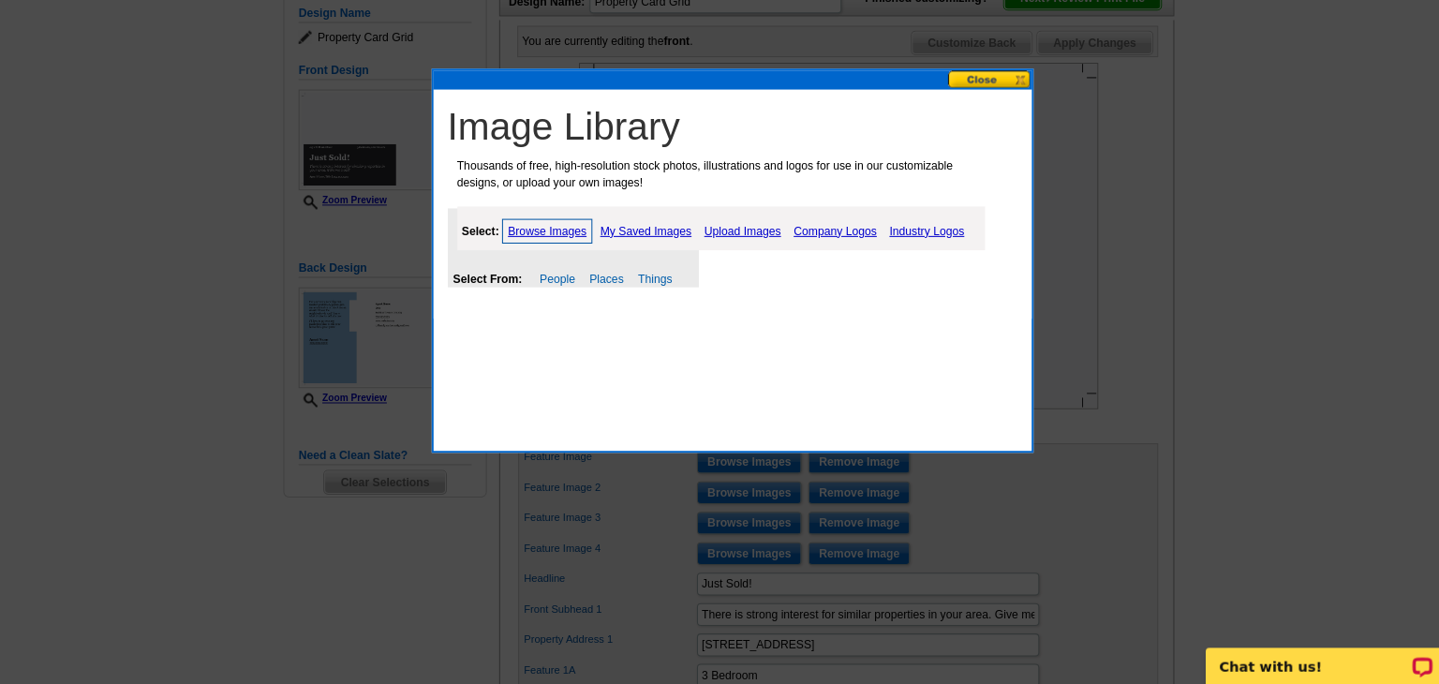
click at [737, 232] on link "Upload Images" at bounding box center [731, 236] width 85 height 22
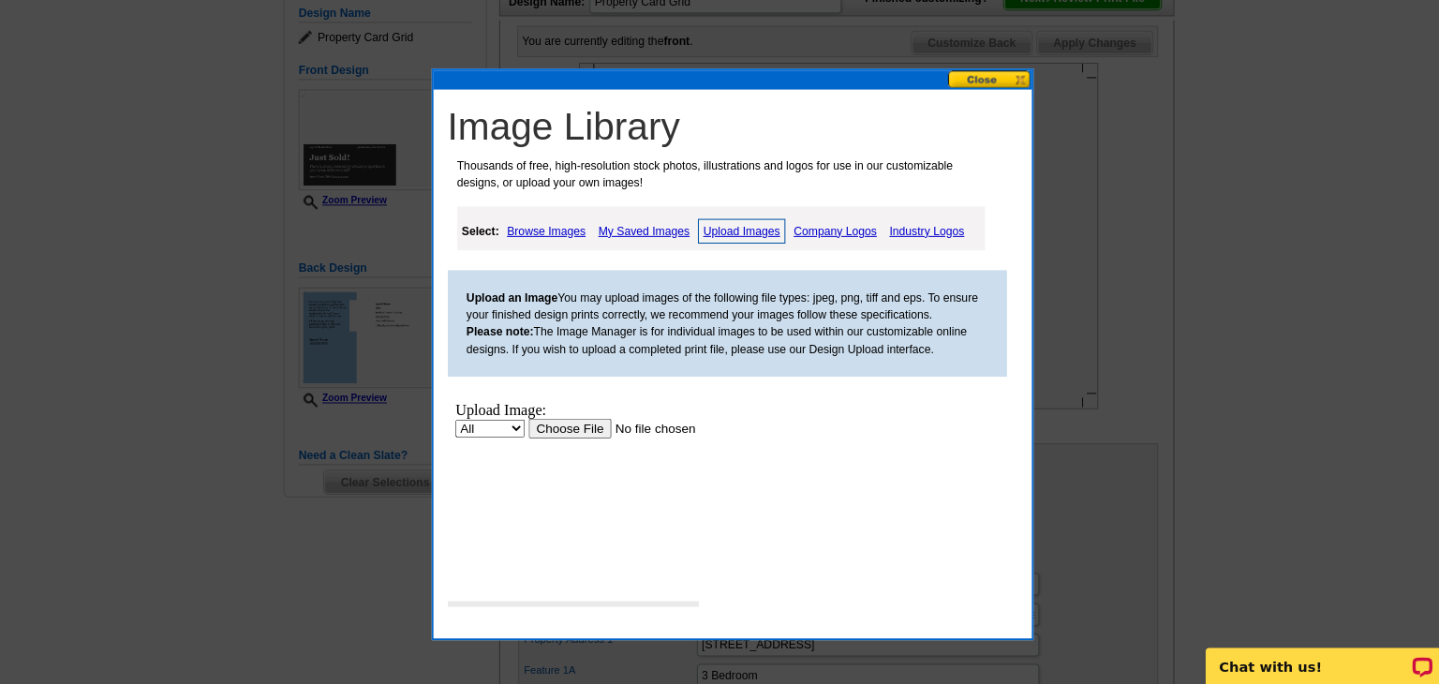
scroll to position [0, 0]
click at [564, 426] on input "file" at bounding box center [644, 427] width 237 height 20
click at [566, 427] on input "file" at bounding box center [644, 427] width 237 height 20
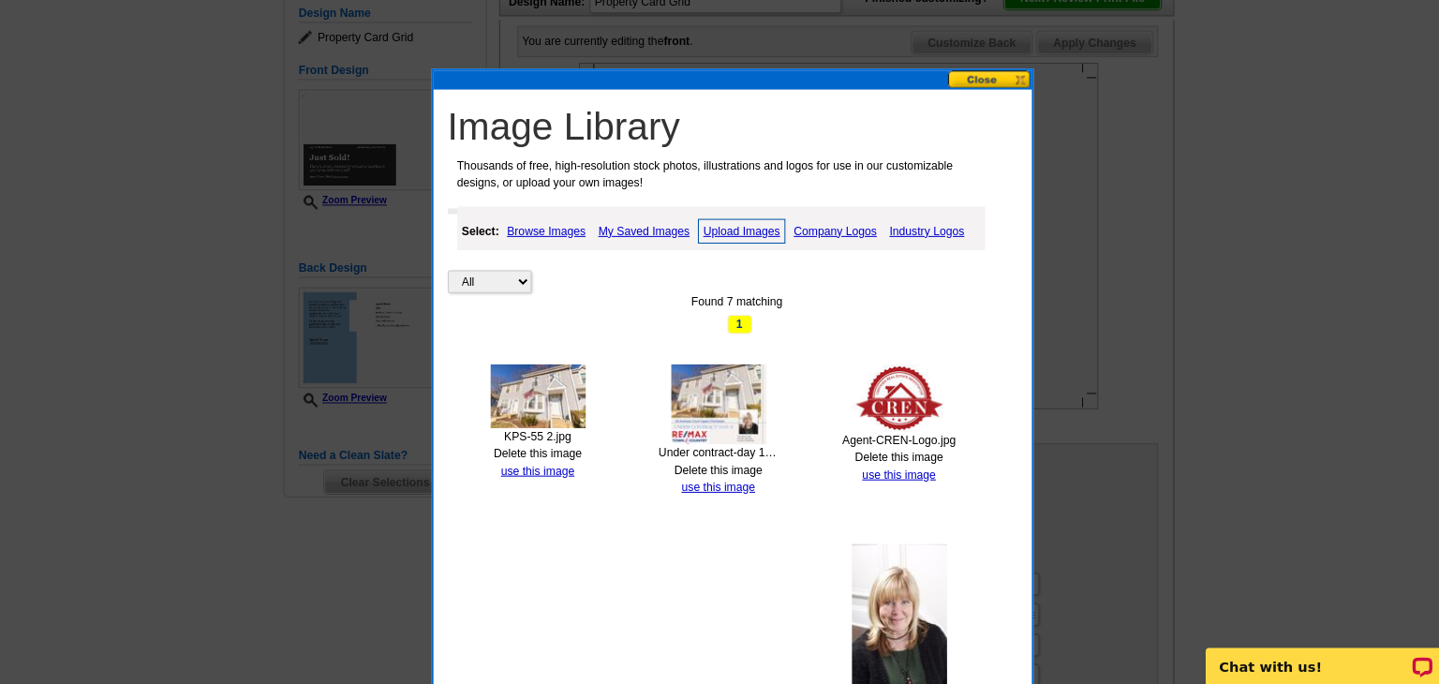
click at [968, 80] on button at bounding box center [975, 87] width 82 height 18
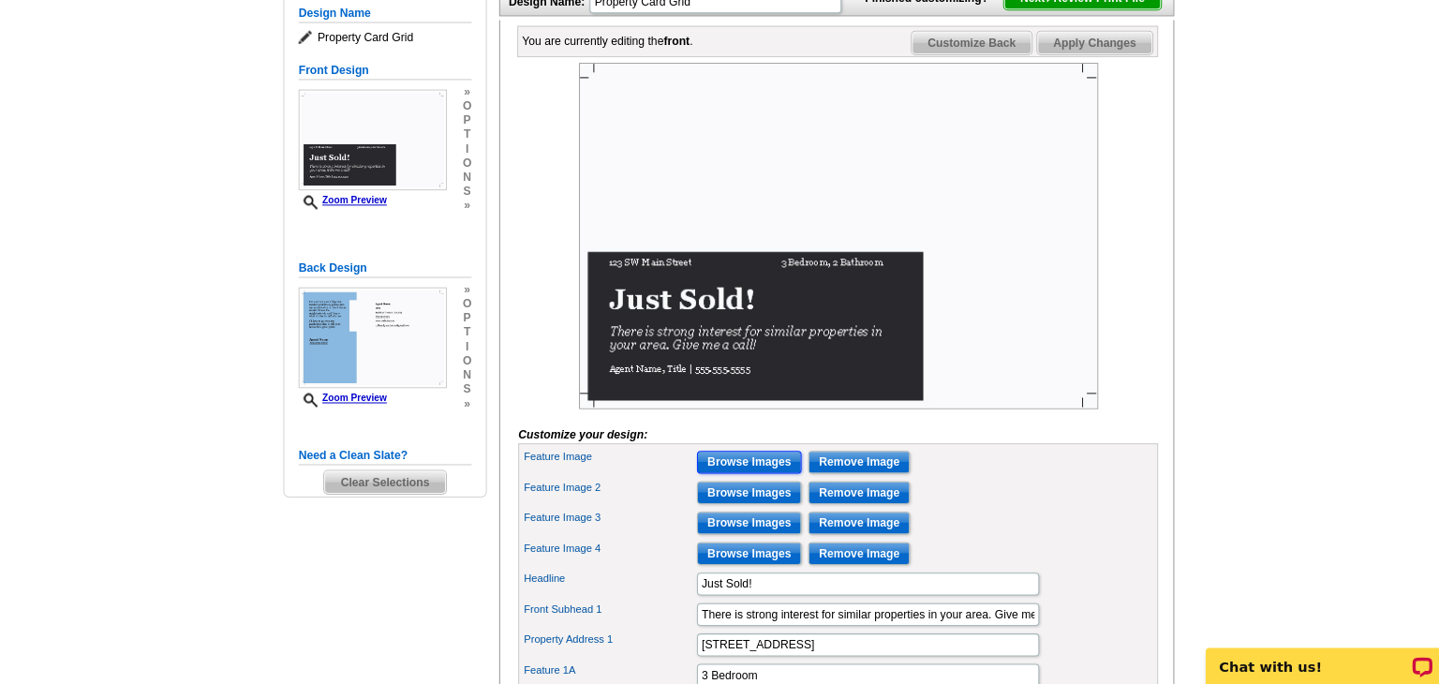
click at [750, 475] on input "Browse Images" at bounding box center [738, 463] width 103 height 22
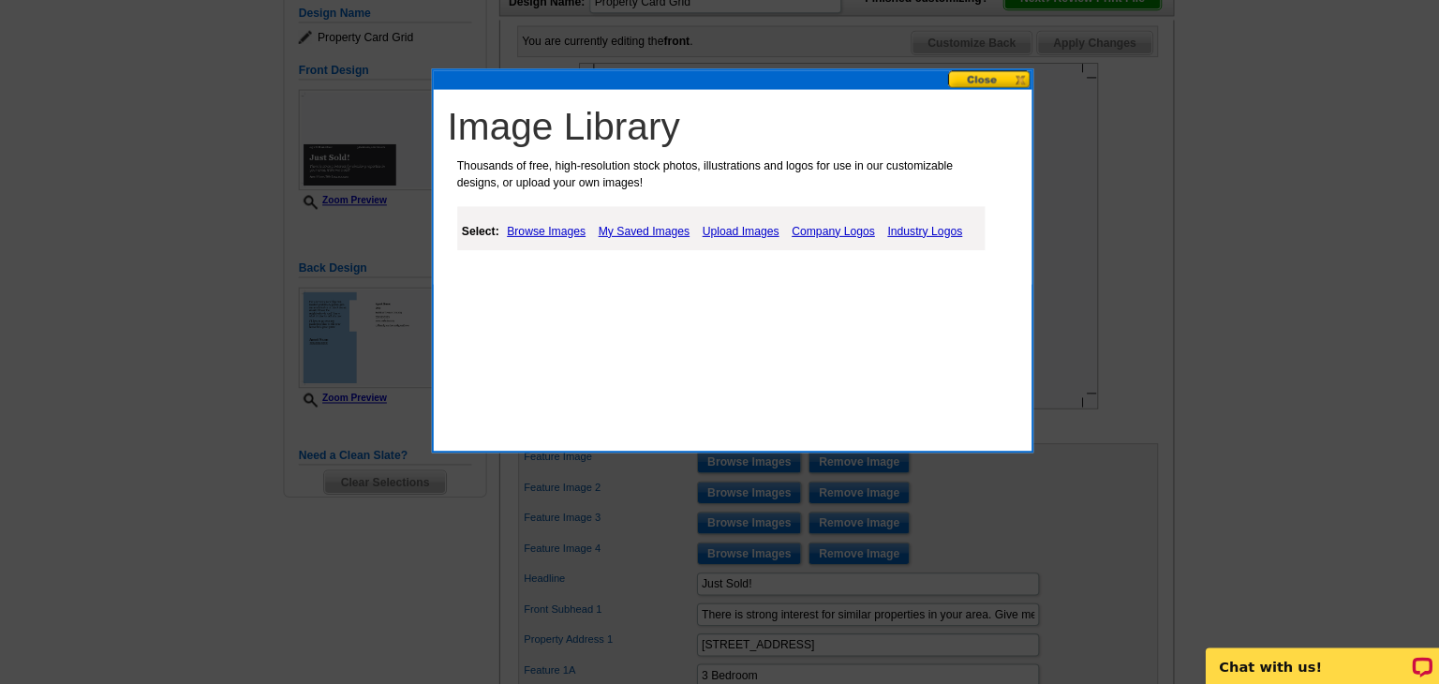
click at [540, 231] on link "Browse Images" at bounding box center [538, 236] width 87 height 22
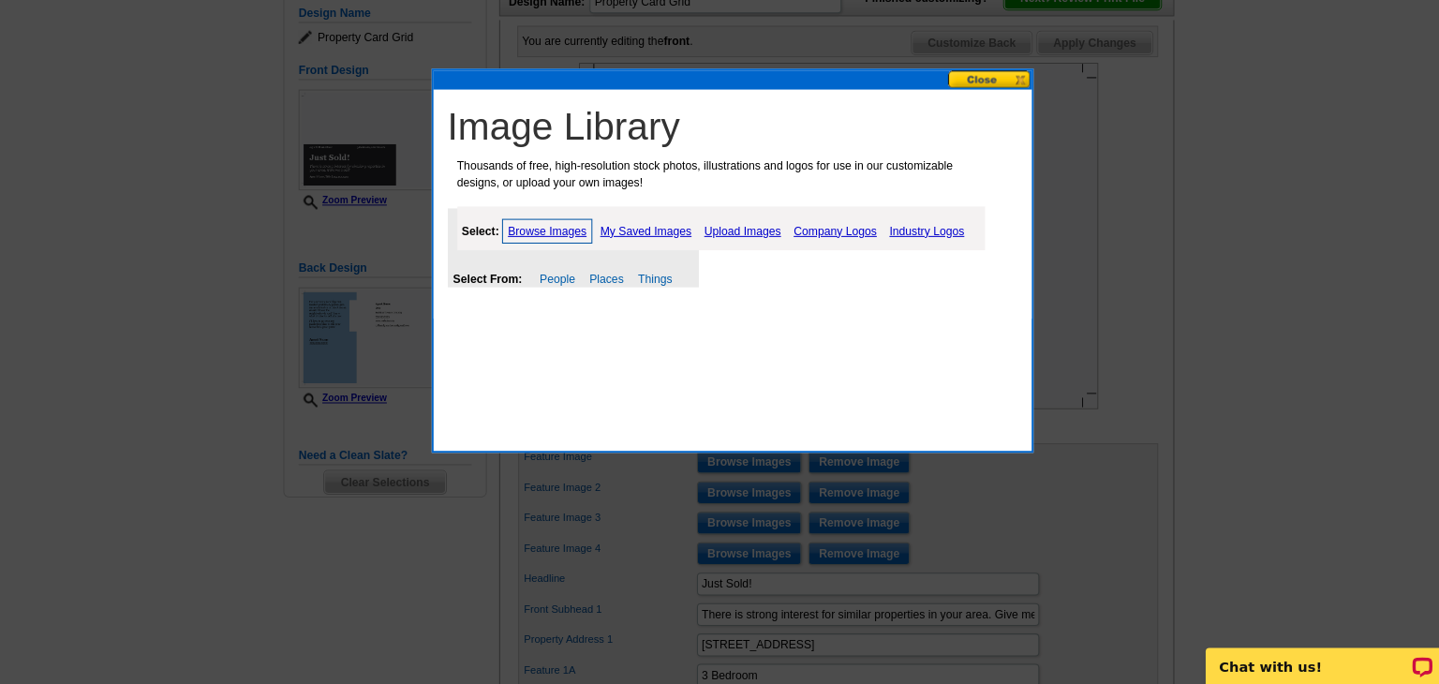
click at [735, 234] on link "Upload Images" at bounding box center [731, 236] width 85 height 22
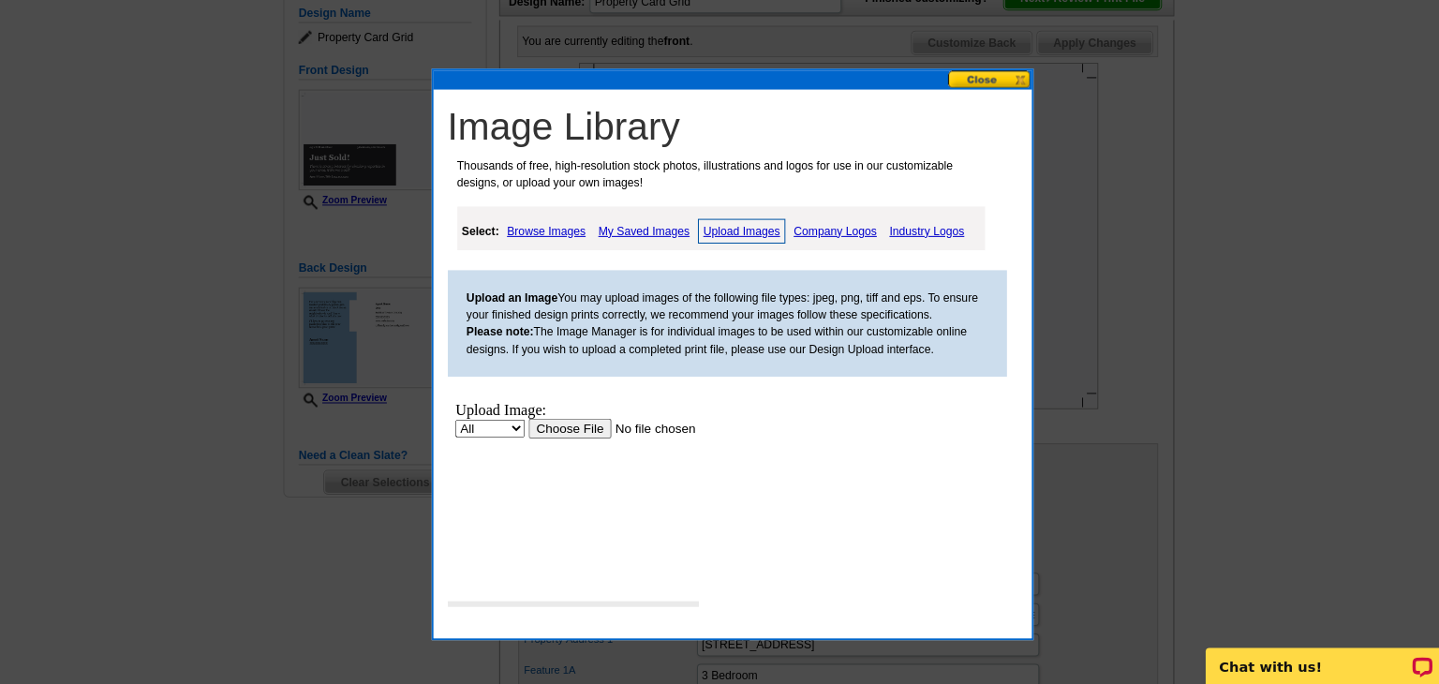
click at [556, 424] on input "file" at bounding box center [644, 427] width 237 height 20
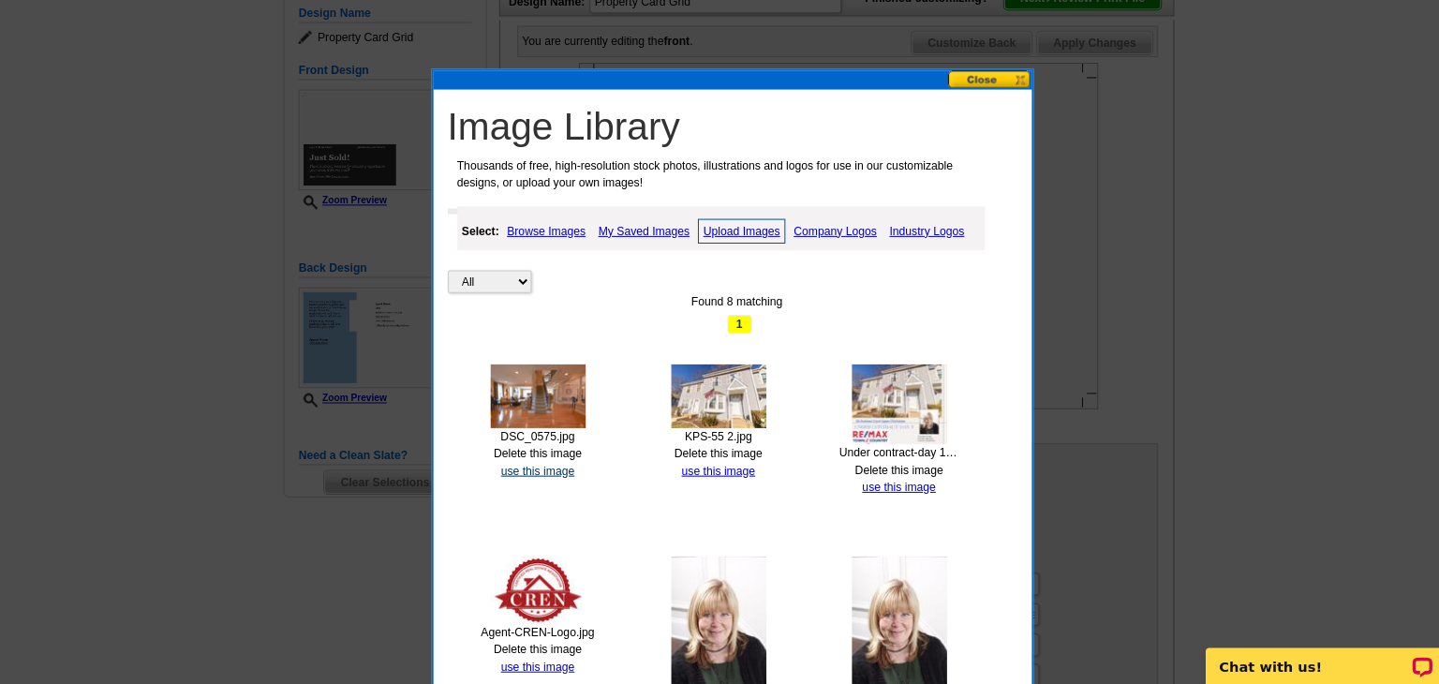
click at [528, 468] on link "use this image" at bounding box center [530, 471] width 72 height 13
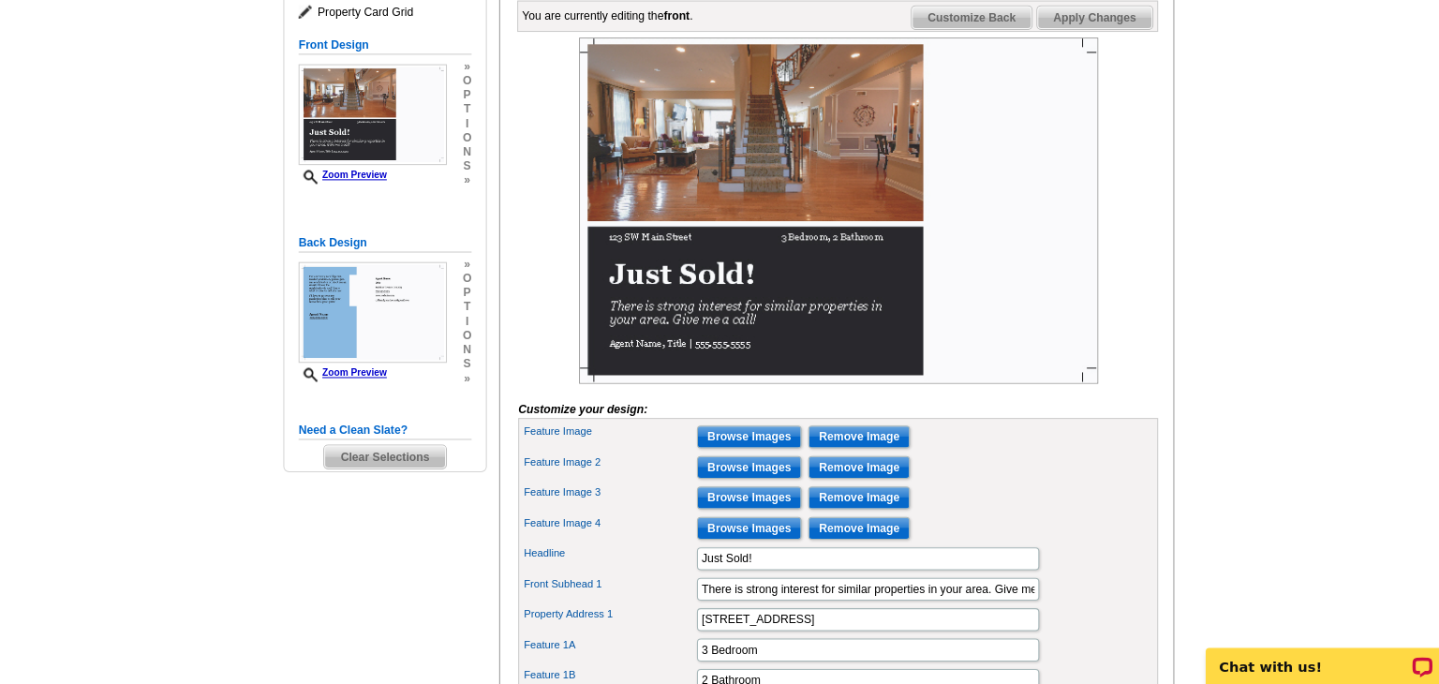
scroll to position [276, 0]
click at [738, 480] on input "Browse Images" at bounding box center [738, 468] width 103 height 22
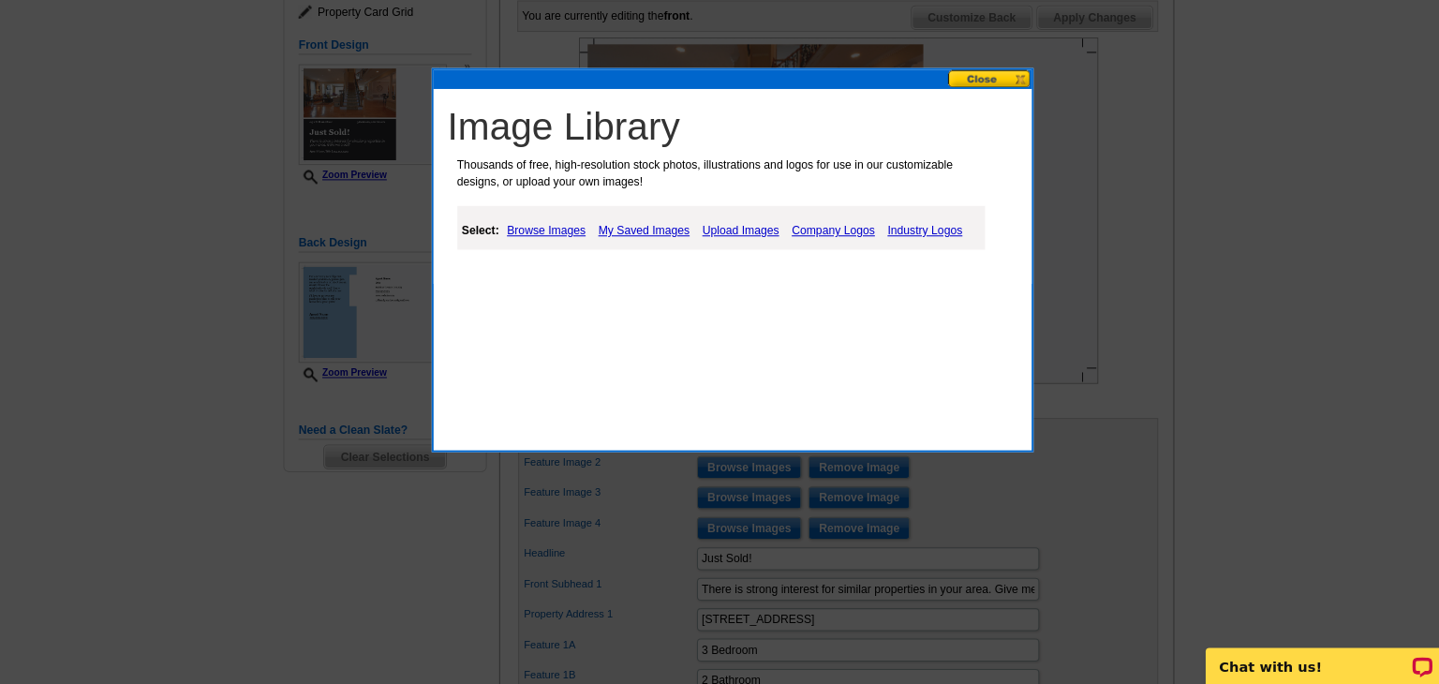
click at [736, 234] on link "Upload Images" at bounding box center [729, 235] width 85 height 22
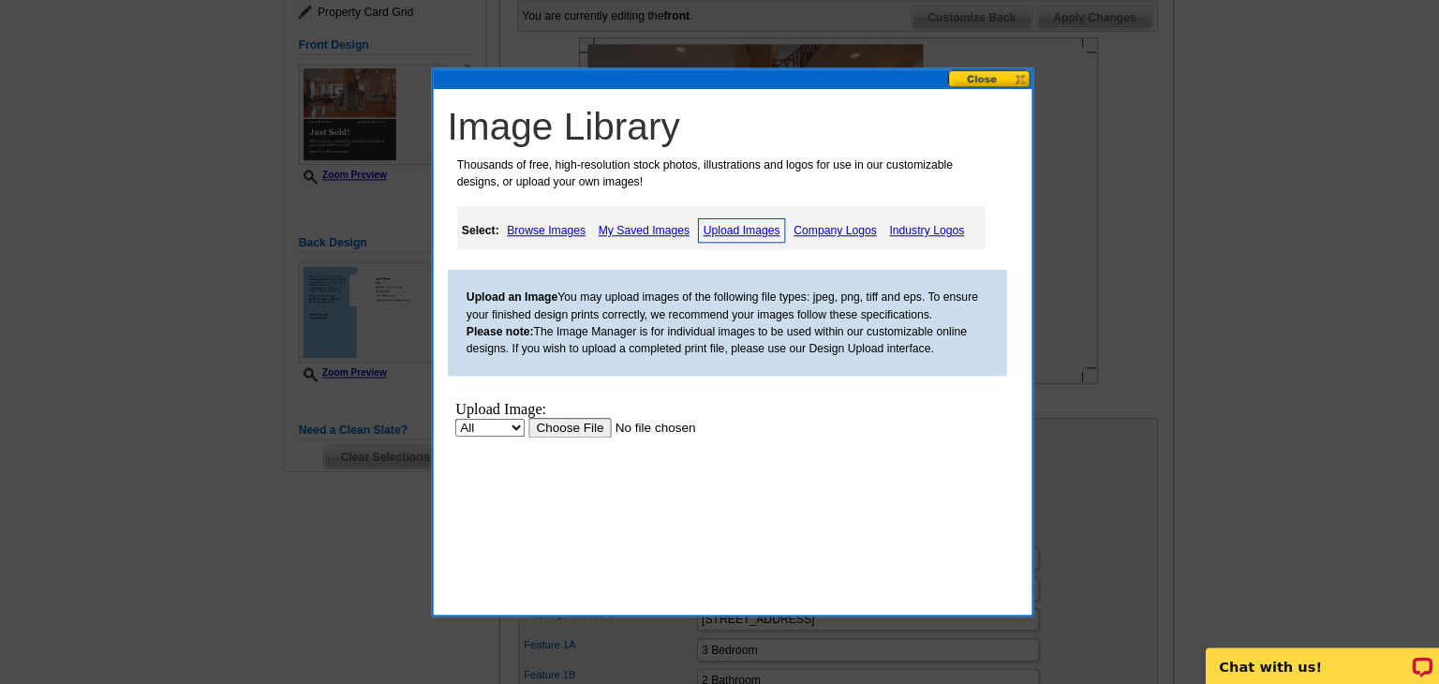
scroll to position [0, 0]
click at [569, 423] on input "file" at bounding box center [644, 427] width 237 height 20
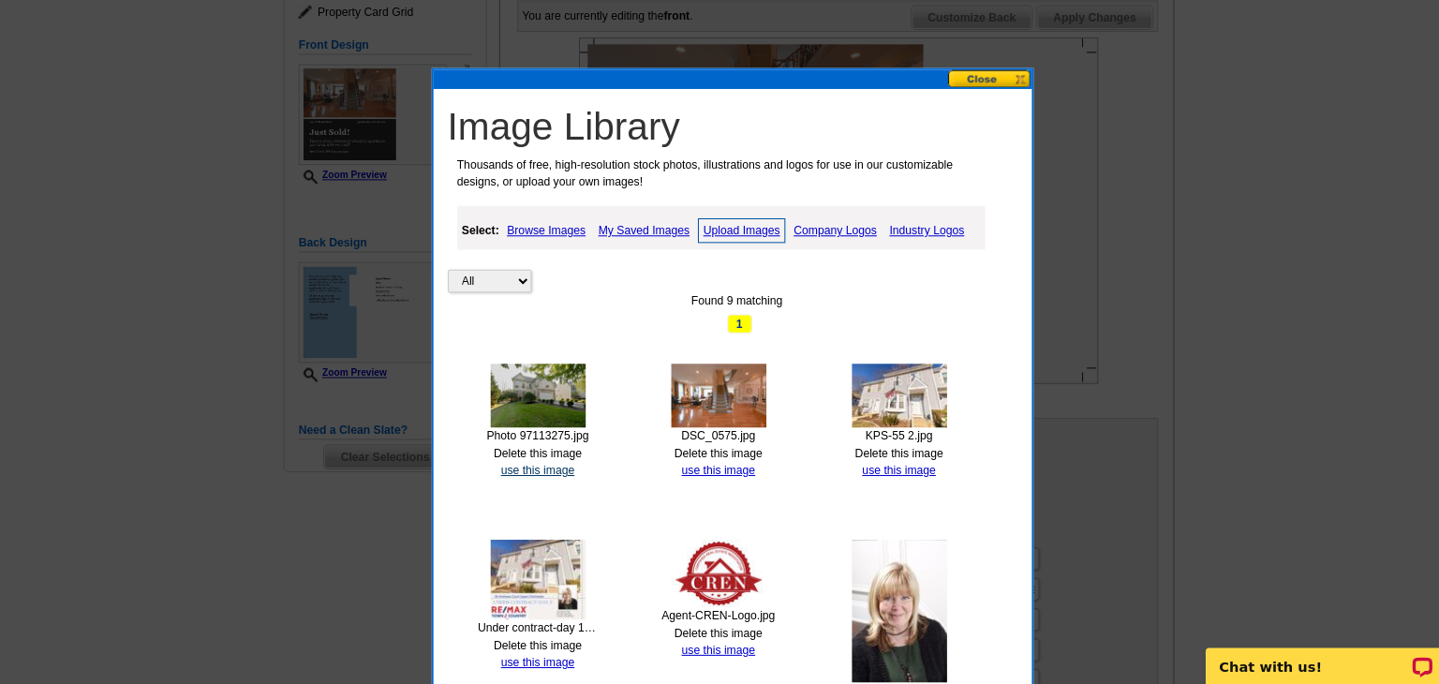
click at [524, 468] on link "use this image" at bounding box center [530, 471] width 72 height 13
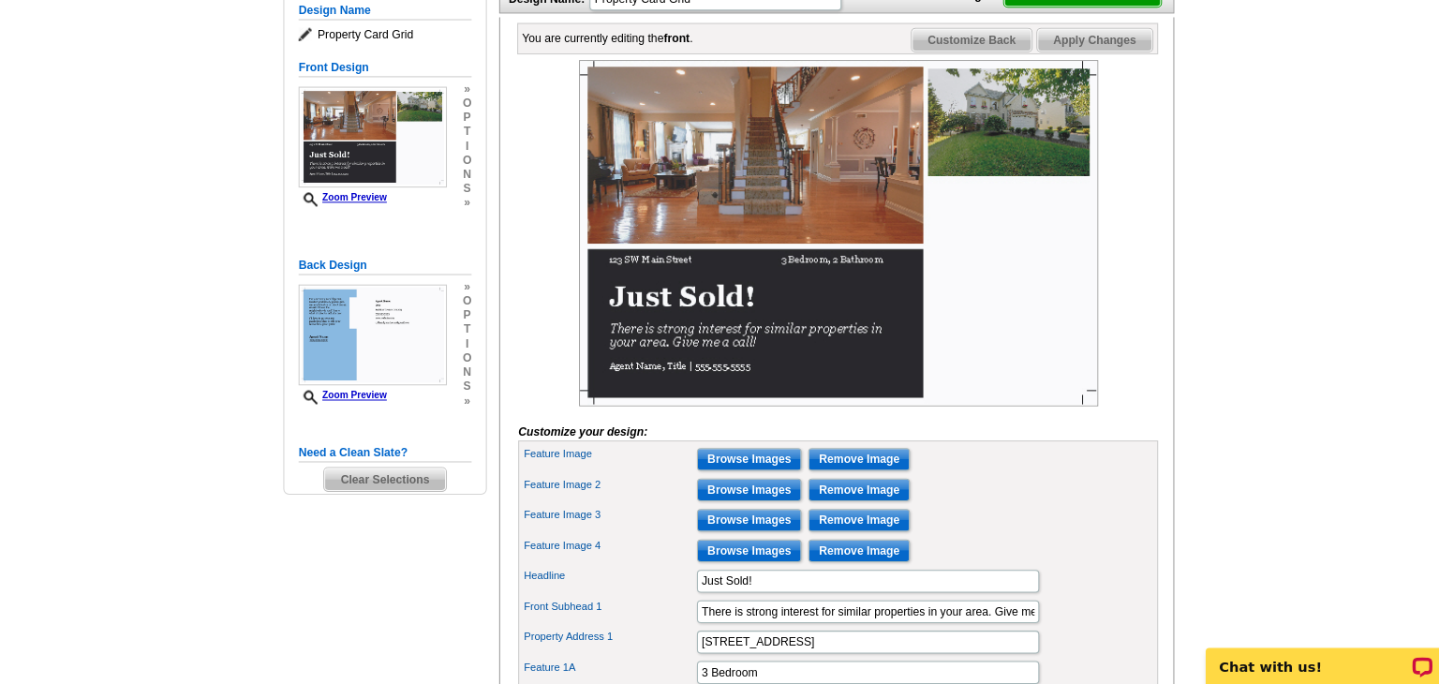
scroll to position [257, 0]
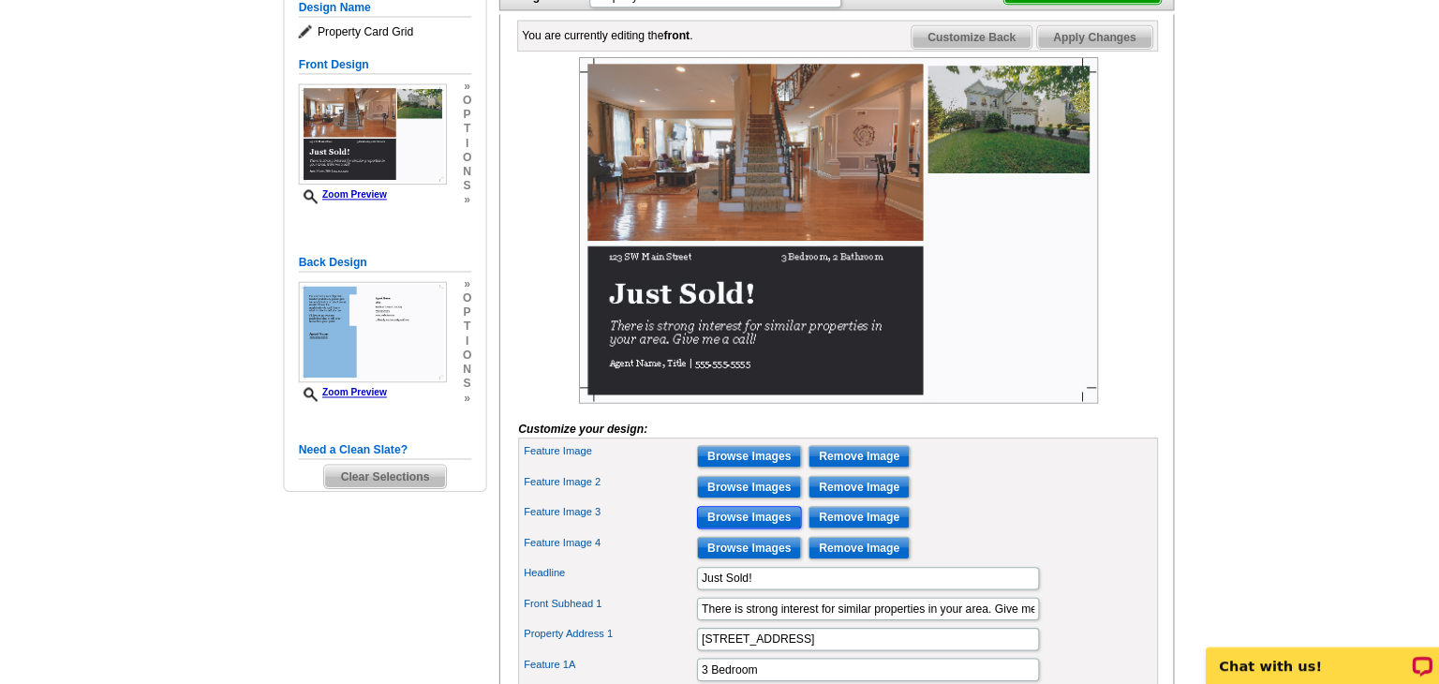
click at [736, 530] on input "Browse Images" at bounding box center [738, 519] width 103 height 22
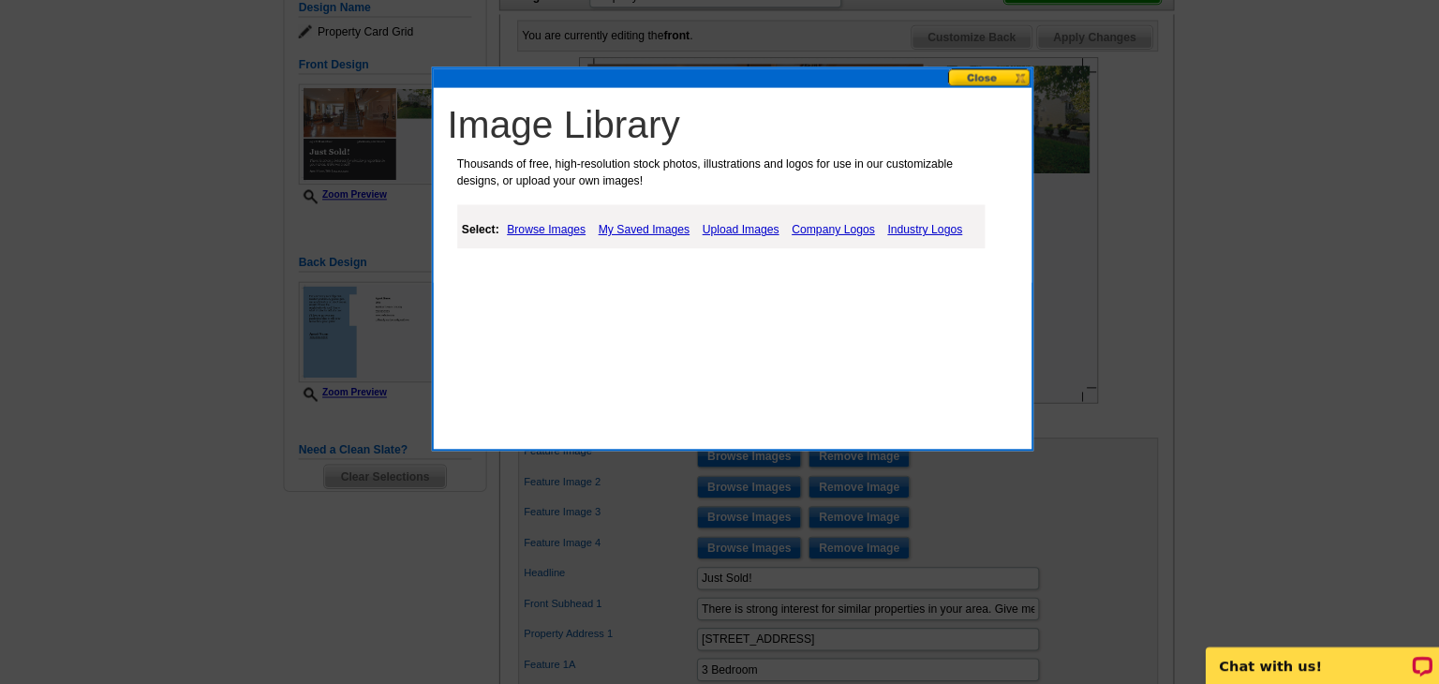
click at [730, 235] on link "Upload Images" at bounding box center [729, 235] width 85 height 22
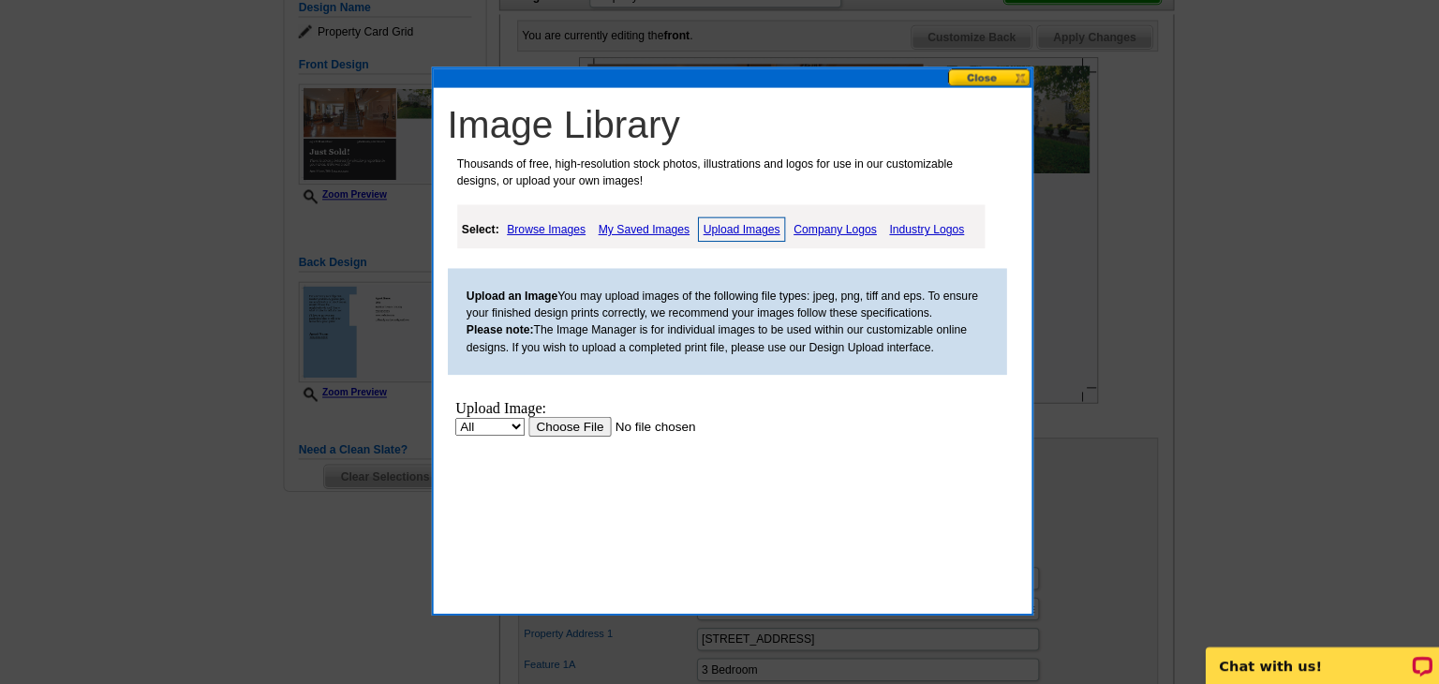
scroll to position [0, 0]
click at [559, 427] on input "file" at bounding box center [644, 426] width 237 height 20
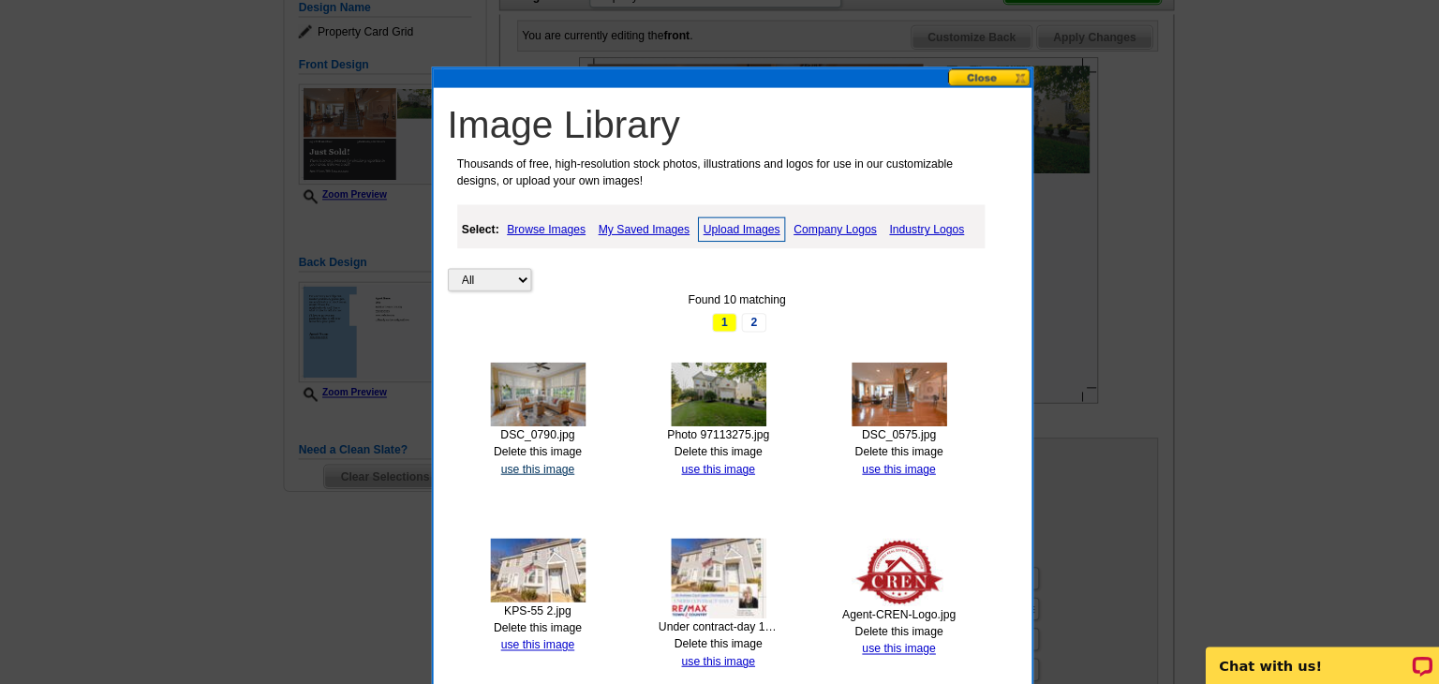
click at [524, 467] on link "use this image" at bounding box center [530, 471] width 72 height 13
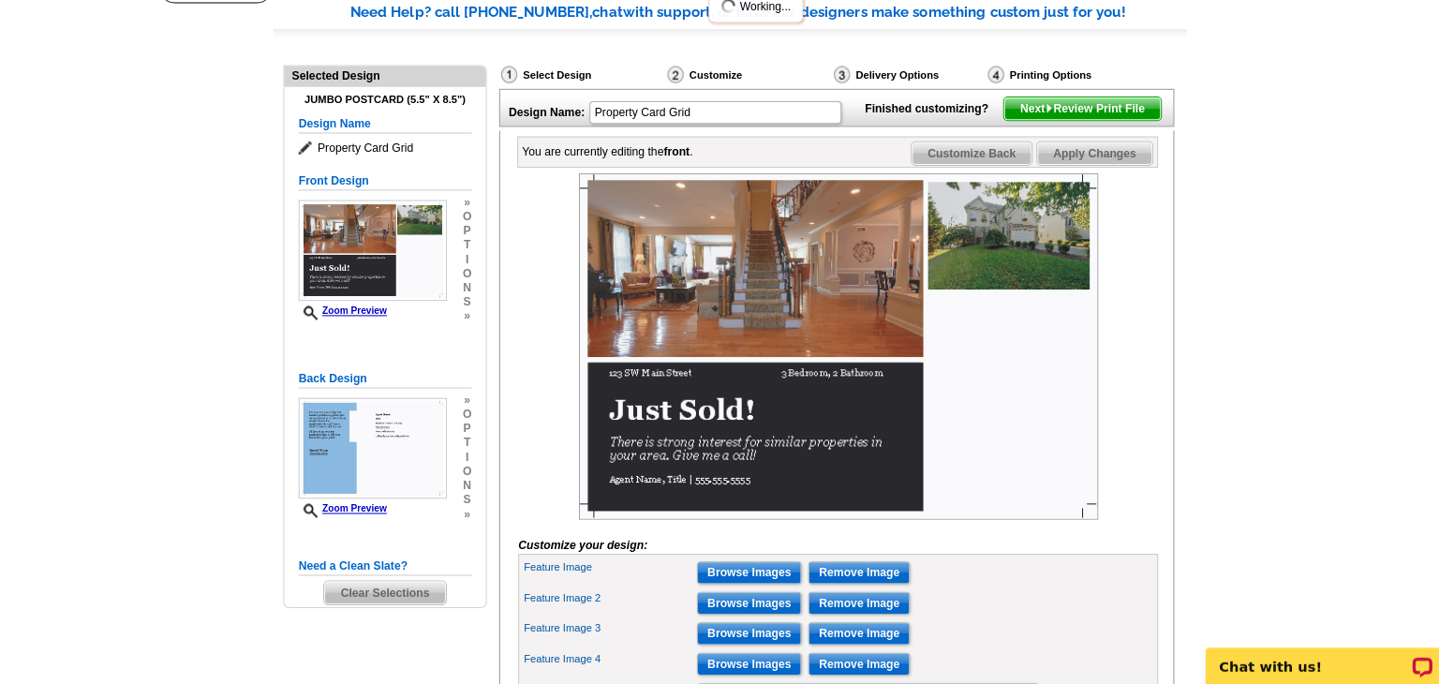
scroll to position [226, 0]
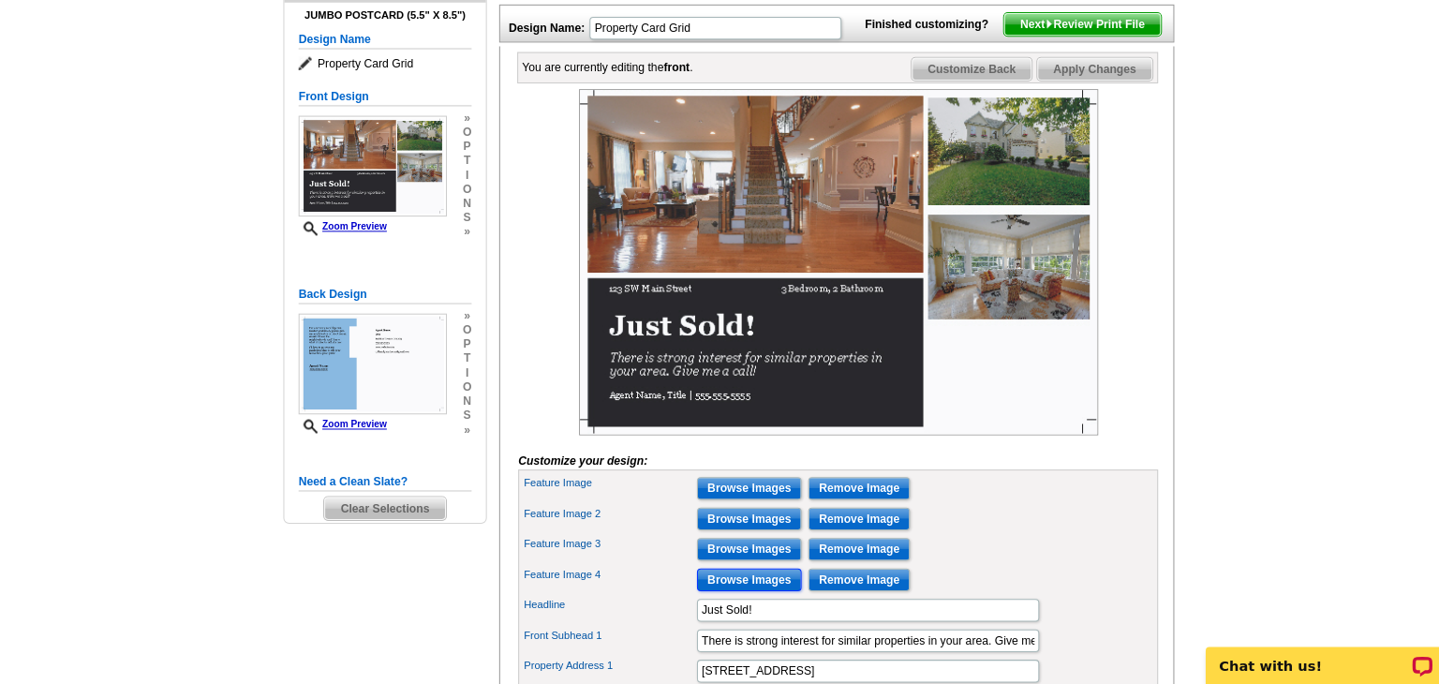
click at [754, 591] on input "Browse Images" at bounding box center [738, 580] width 103 height 22
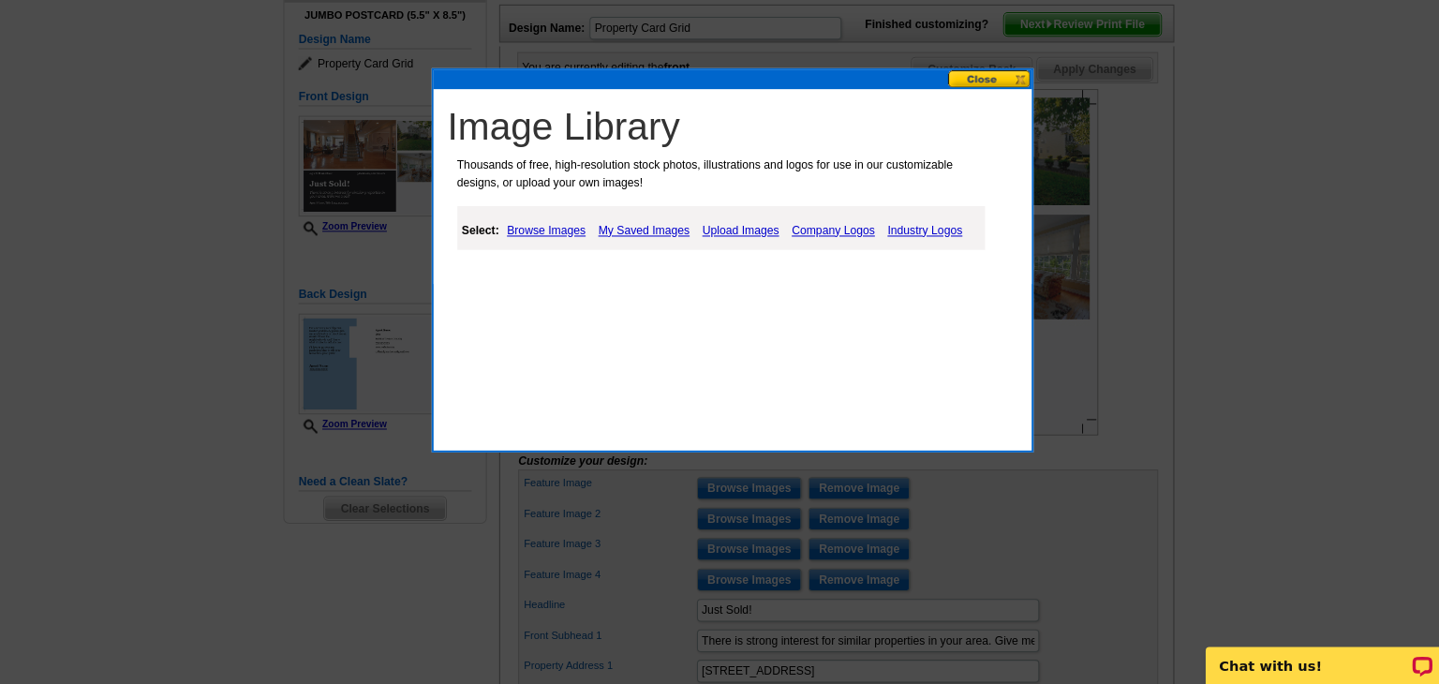
click at [729, 234] on link "Upload Images" at bounding box center [729, 236] width 85 height 22
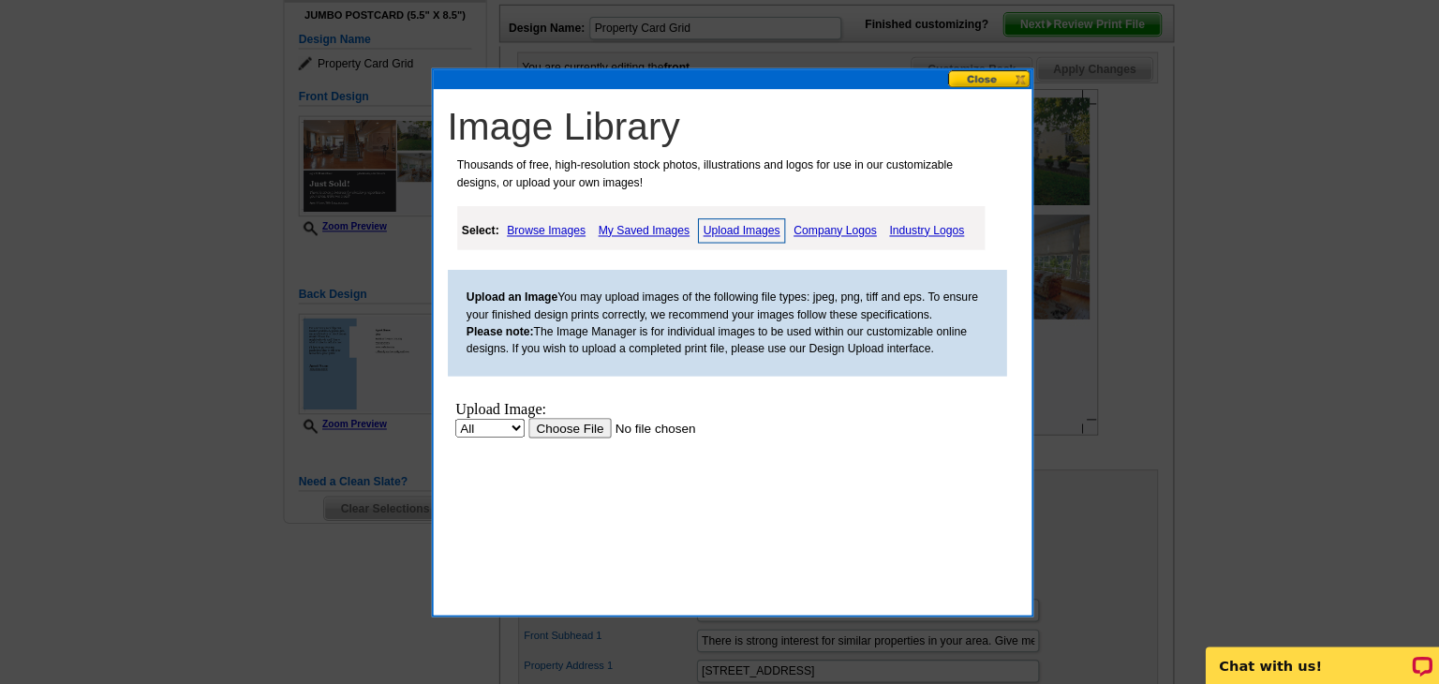
scroll to position [0, 0]
click at [562, 426] on input "file" at bounding box center [644, 427] width 237 height 20
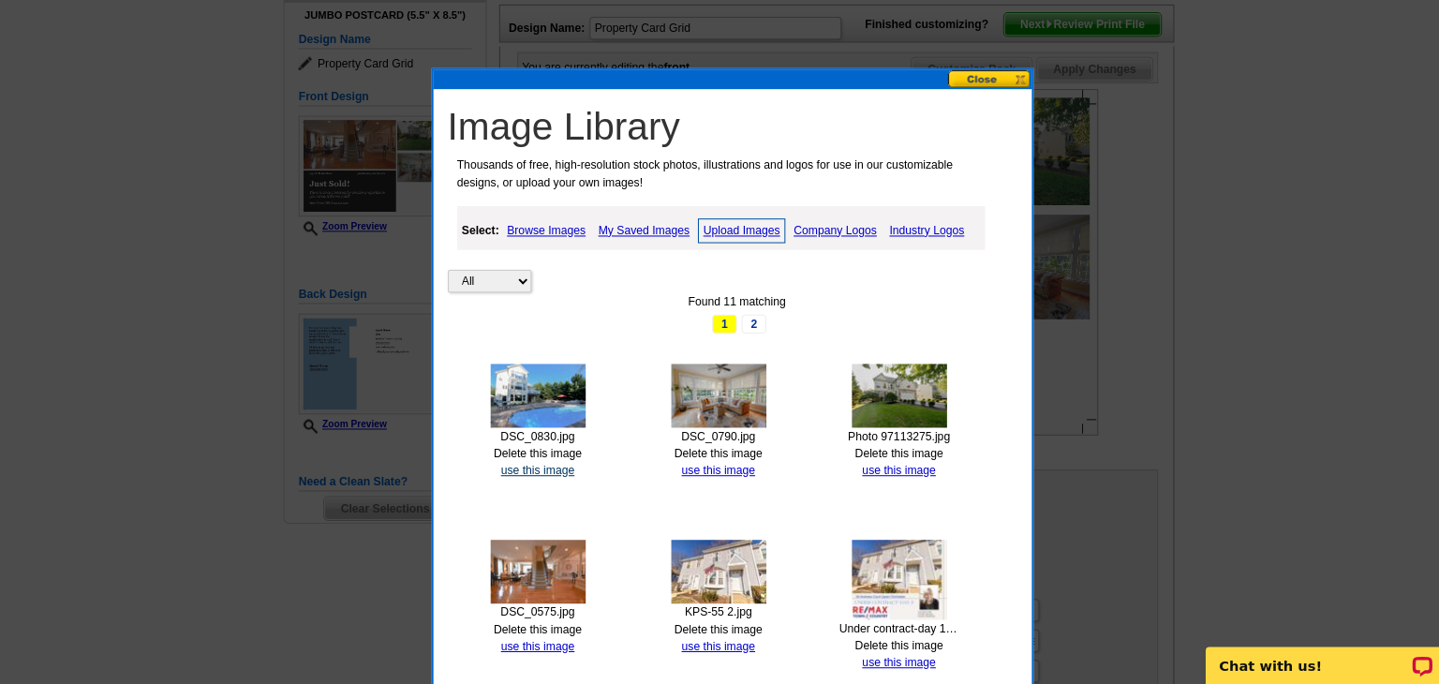
click at [531, 470] on link "use this image" at bounding box center [530, 471] width 72 height 13
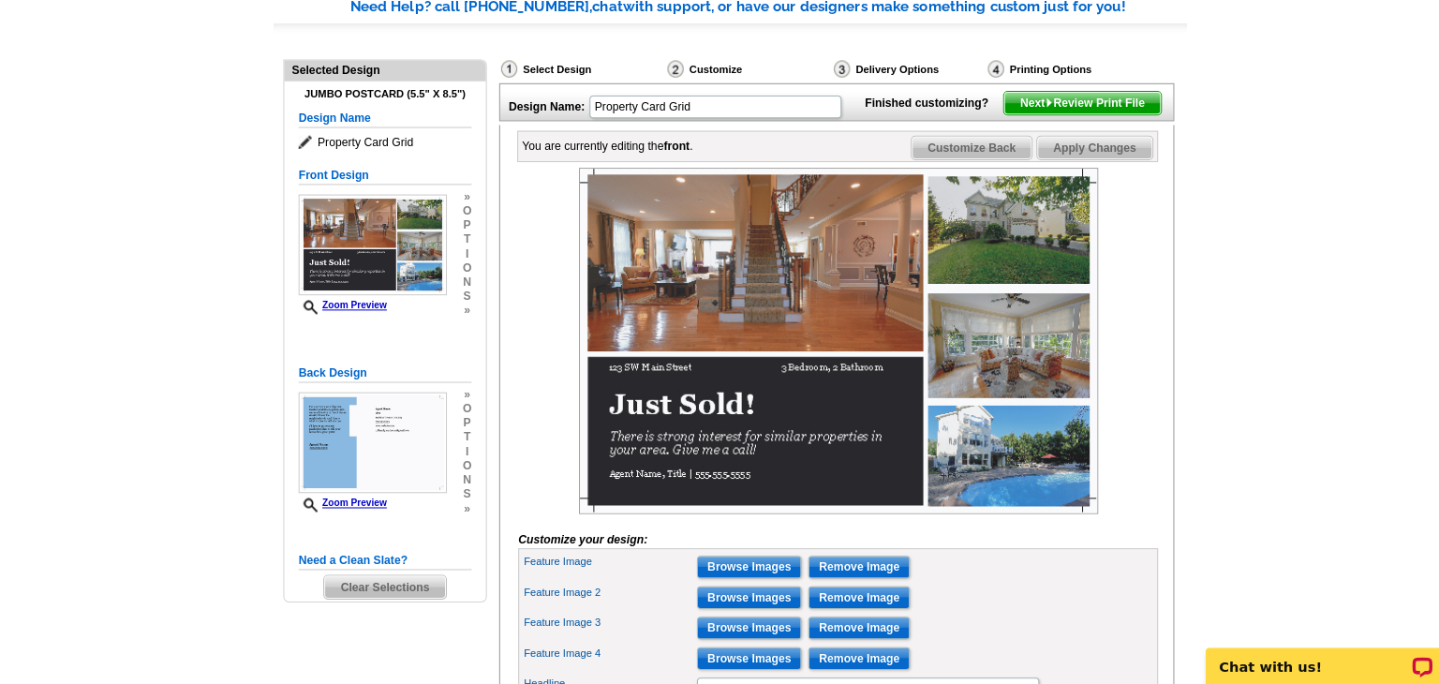
scroll to position [151, 0]
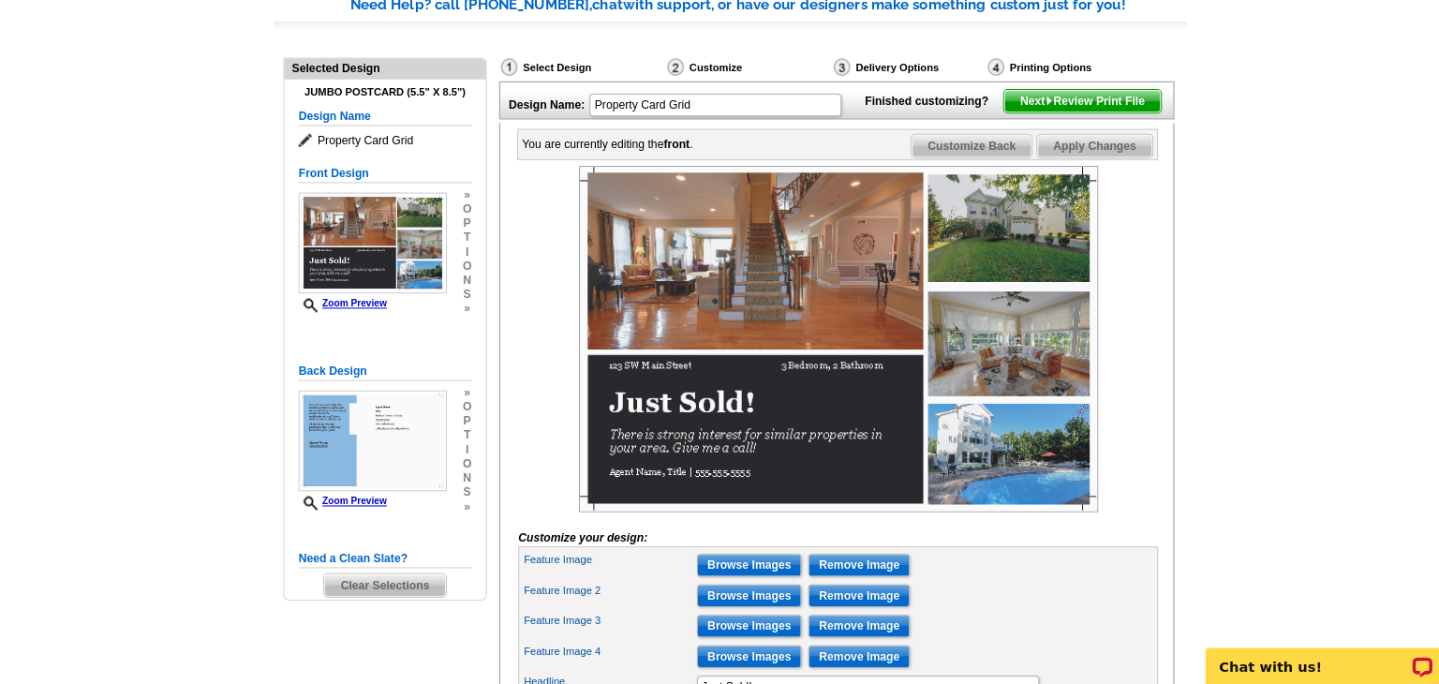
click at [639, 397] on img at bounding box center [825, 341] width 511 height 341
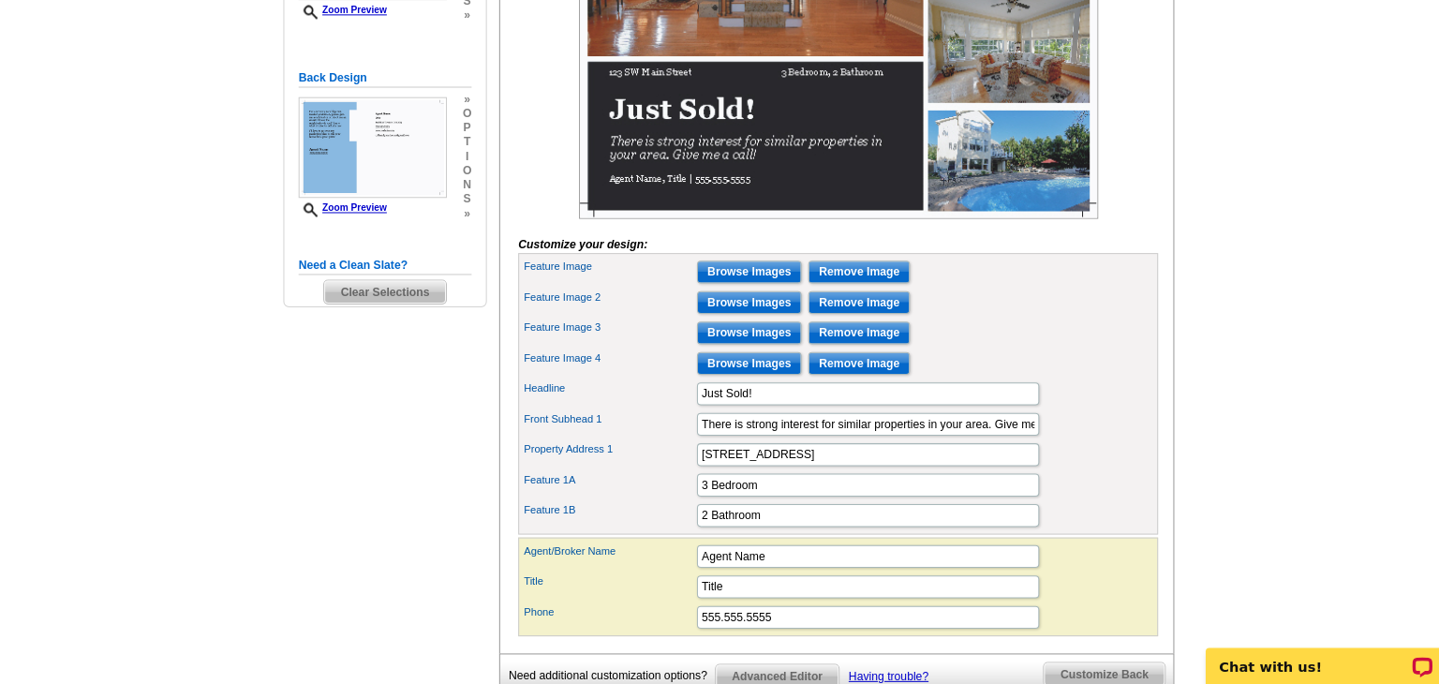
scroll to position [464, 0]
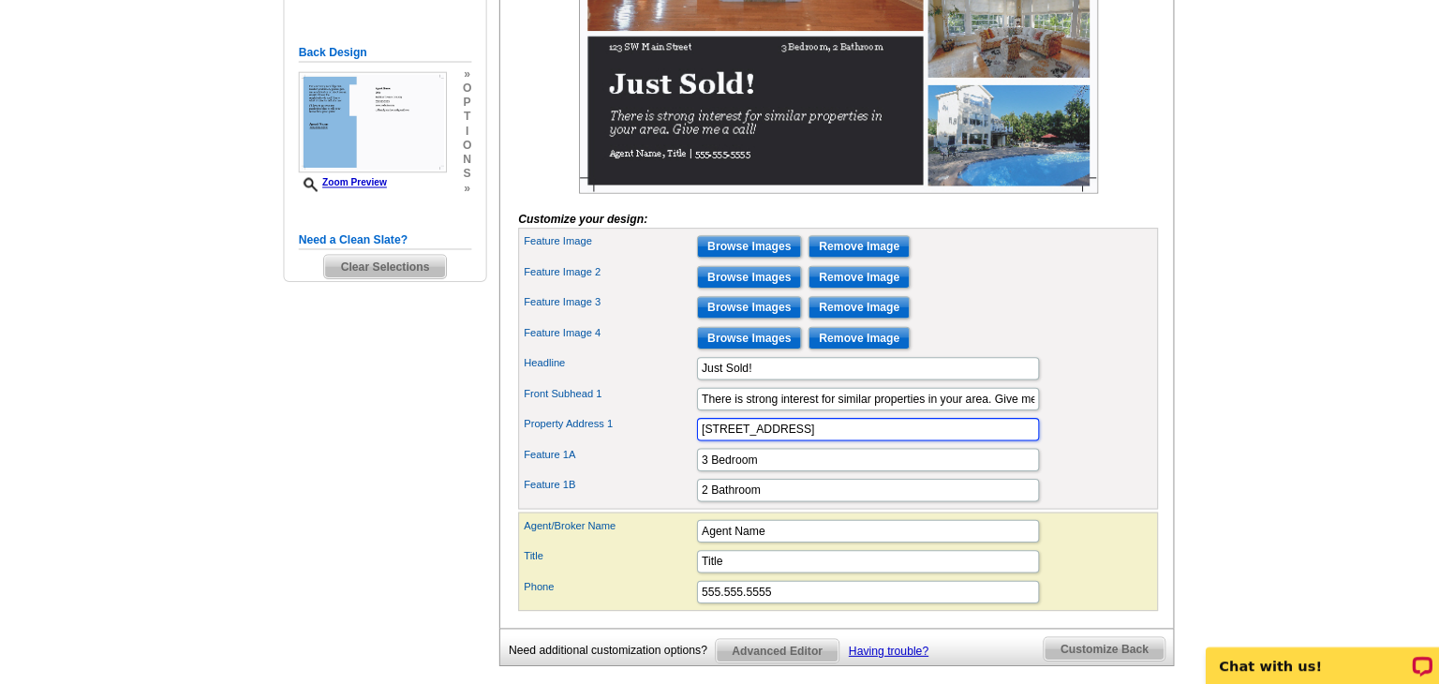
click at [818, 443] on input "[STREET_ADDRESS]" at bounding box center [855, 432] width 337 height 22
type input "1"
type input "400 Baileys Run"
click at [752, 473] on input "3 Bedroom" at bounding box center [855, 462] width 337 height 22
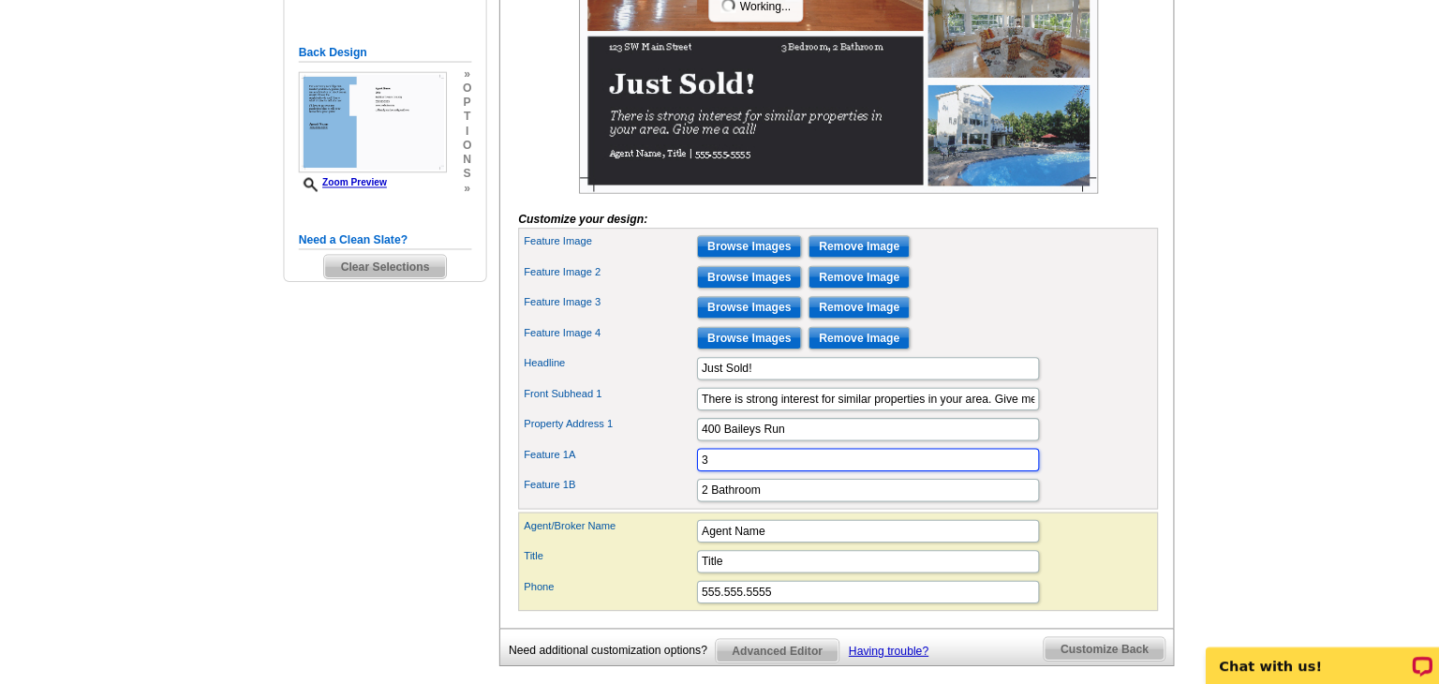
type input "3"
type input "4 Bedrooms"
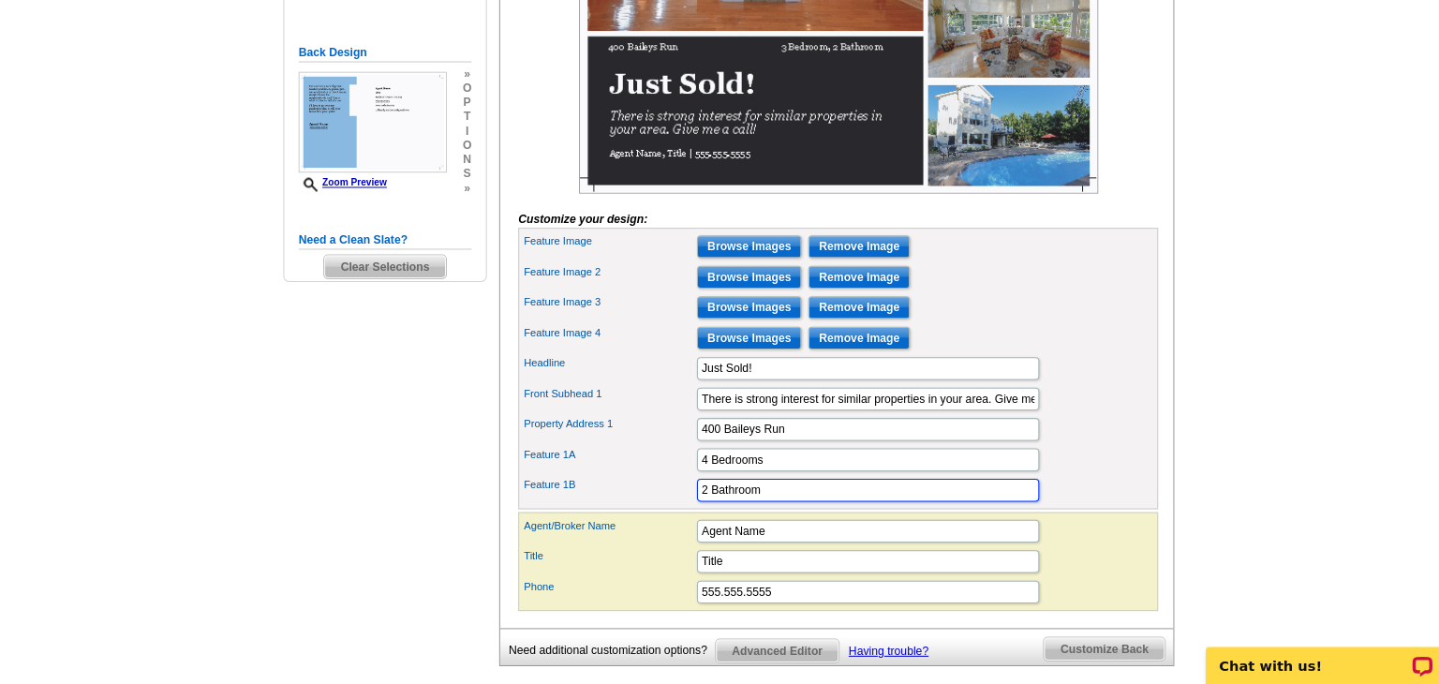
click at [750, 503] on input "2 Bathroom" at bounding box center [855, 491] width 337 height 22
type input "2"
type input "3 1/2 Baths"
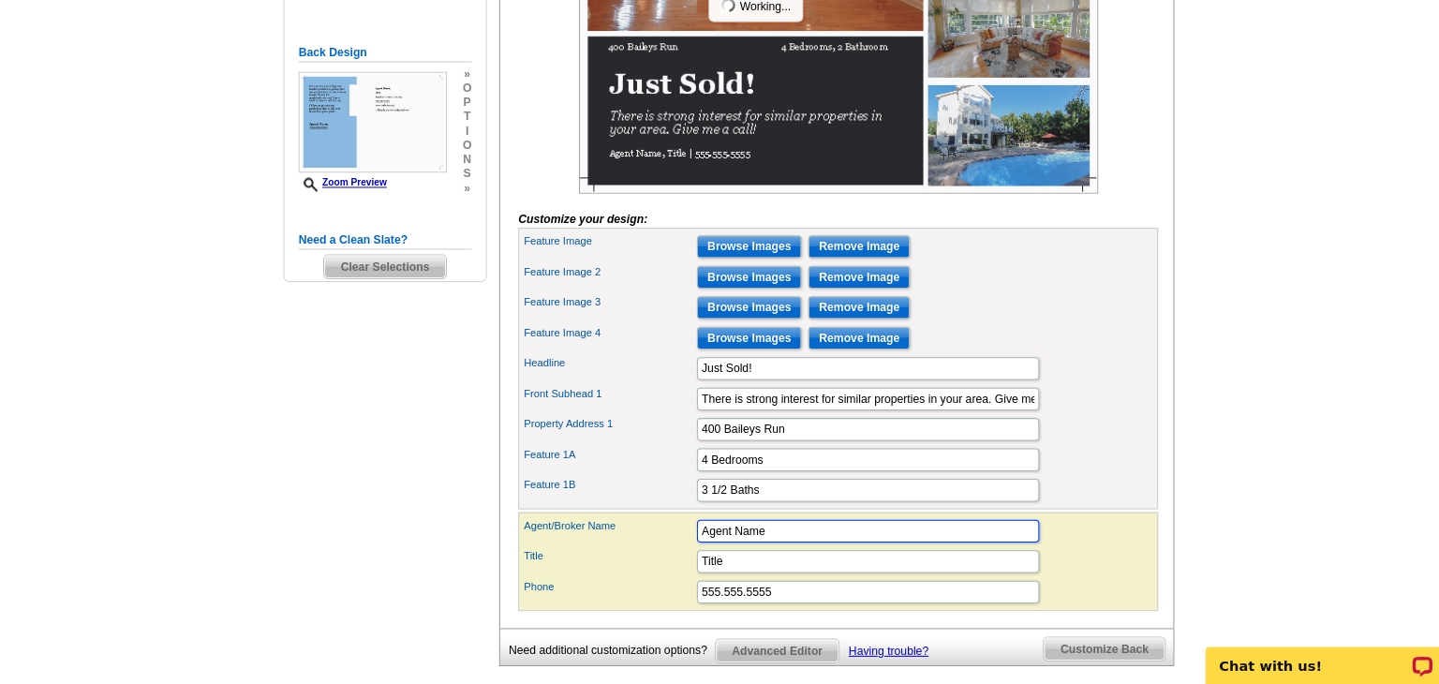
click at [774, 543] on input "Agent Name" at bounding box center [855, 532] width 337 height 22
type input "A"
type input "[PERSON_NAME]"
click at [720, 573] on input "Title" at bounding box center [855, 562] width 337 height 22
type input "T"
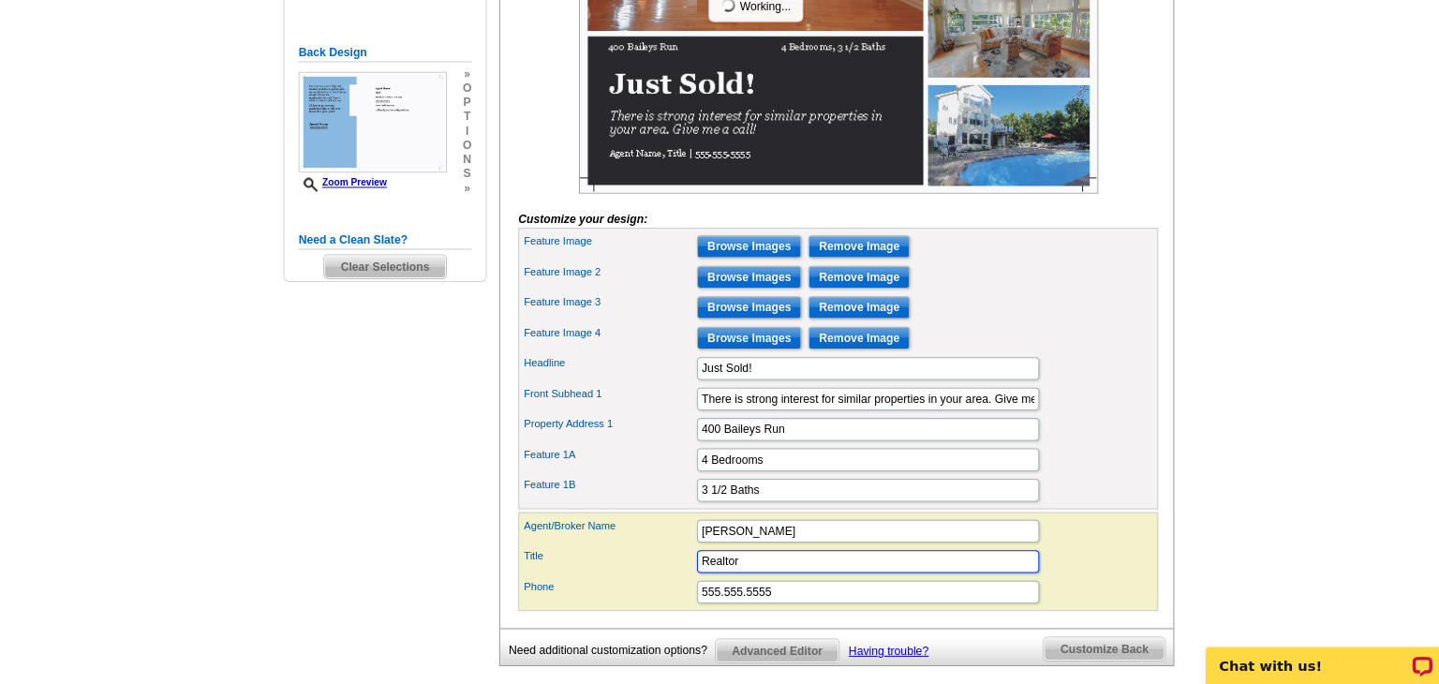
type input "Realtor"
click at [781, 603] on input "555.555.5555" at bounding box center [855, 592] width 337 height 22
type input "5"
type input "[PHONE_NUMBER]/C"
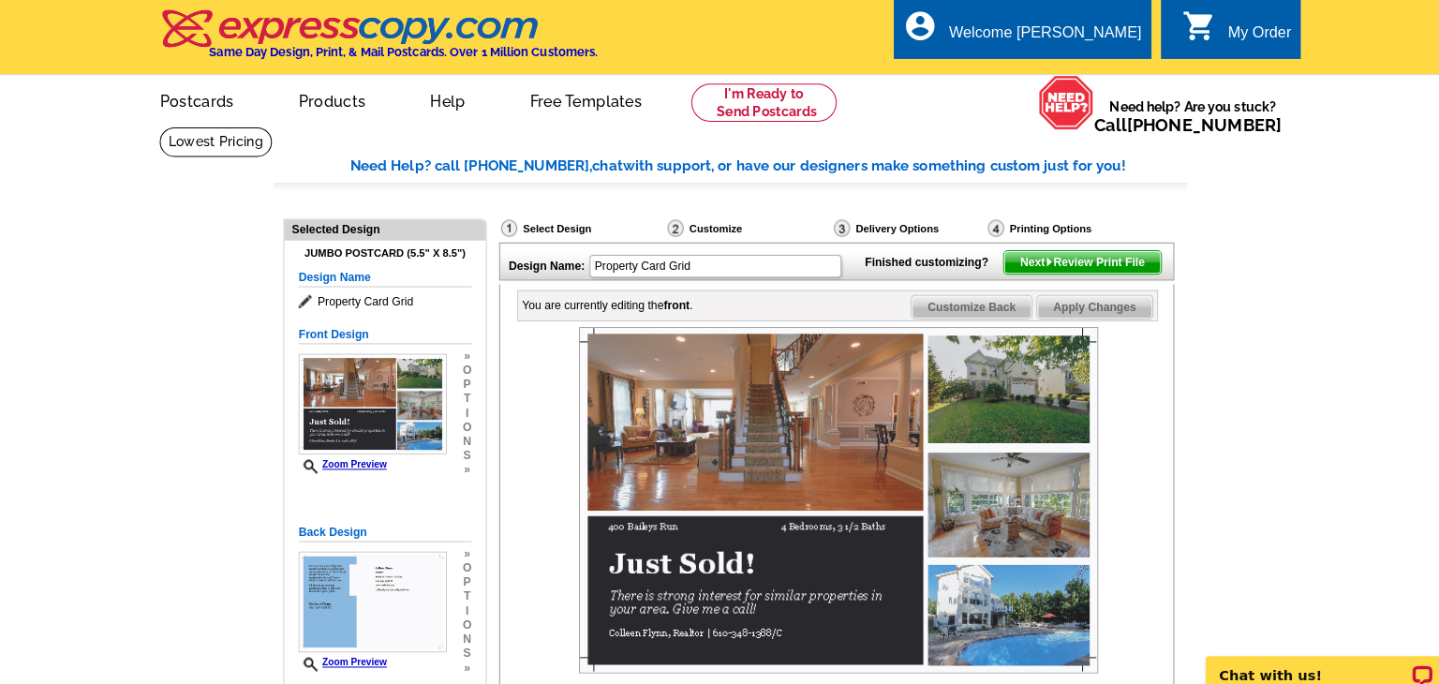
click at [1078, 314] on span "Apply Changes" at bounding box center [1078, 302] width 113 height 22
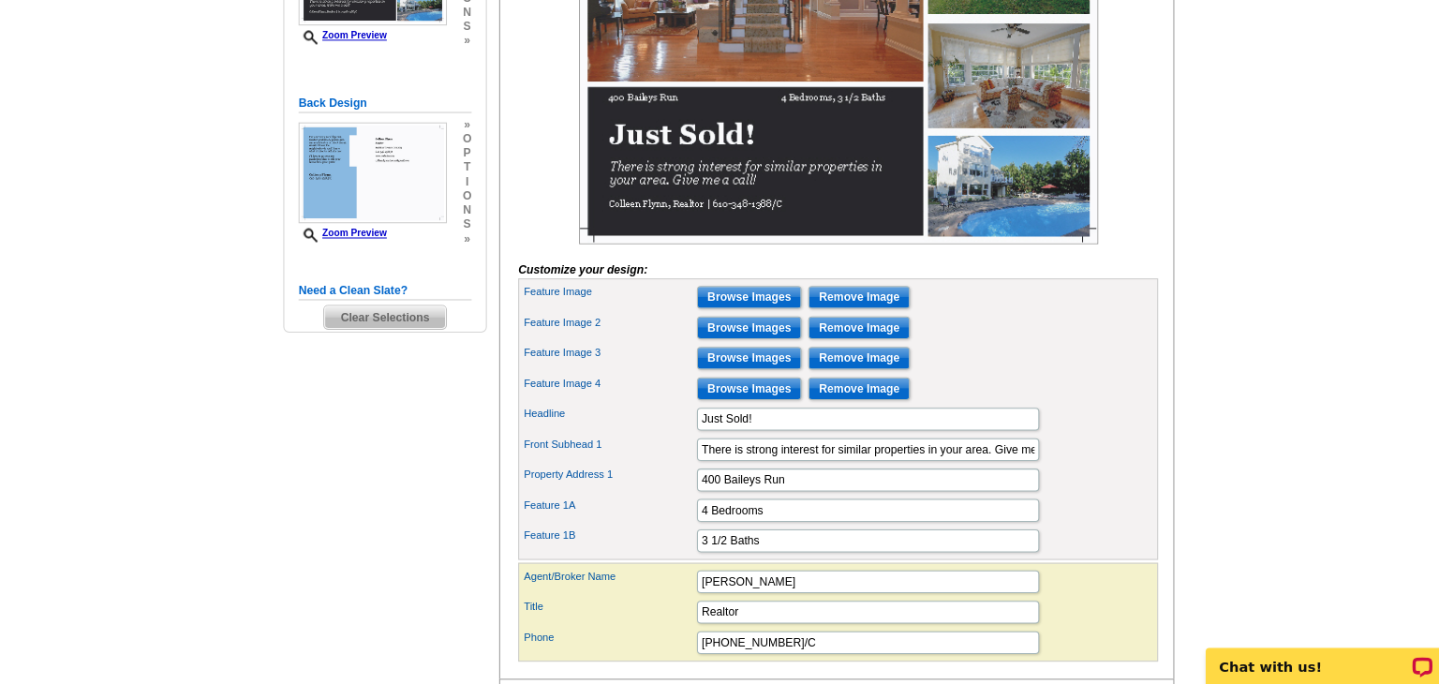
scroll to position [429, 0]
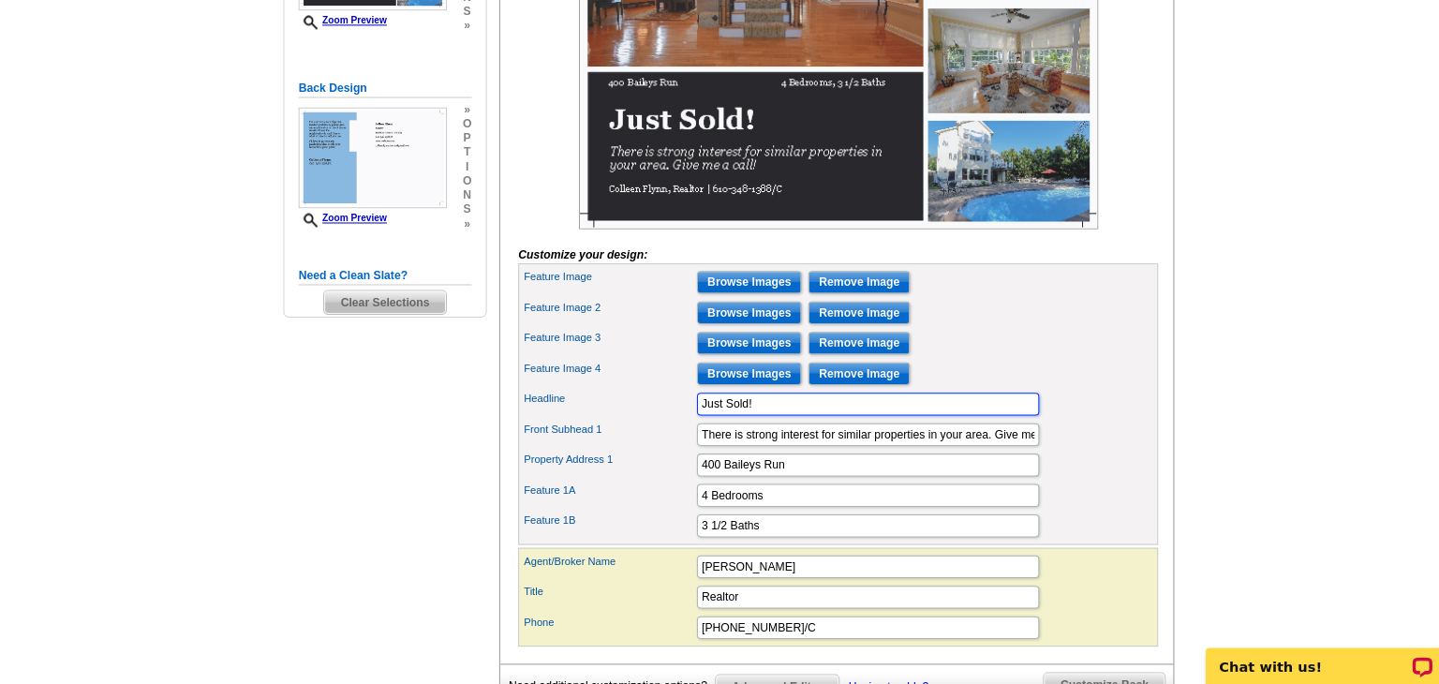
click at [751, 418] on input "Just Sold!" at bounding box center [855, 406] width 337 height 22
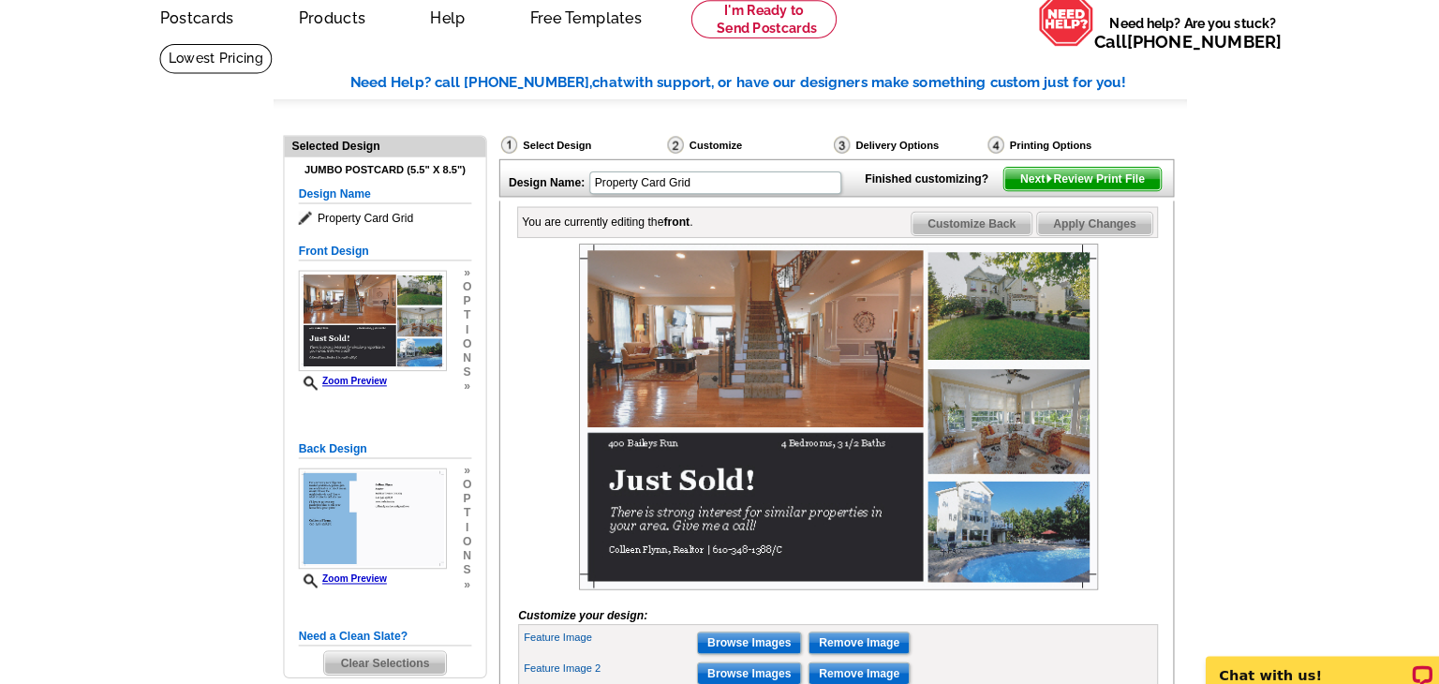
scroll to position [76, 0]
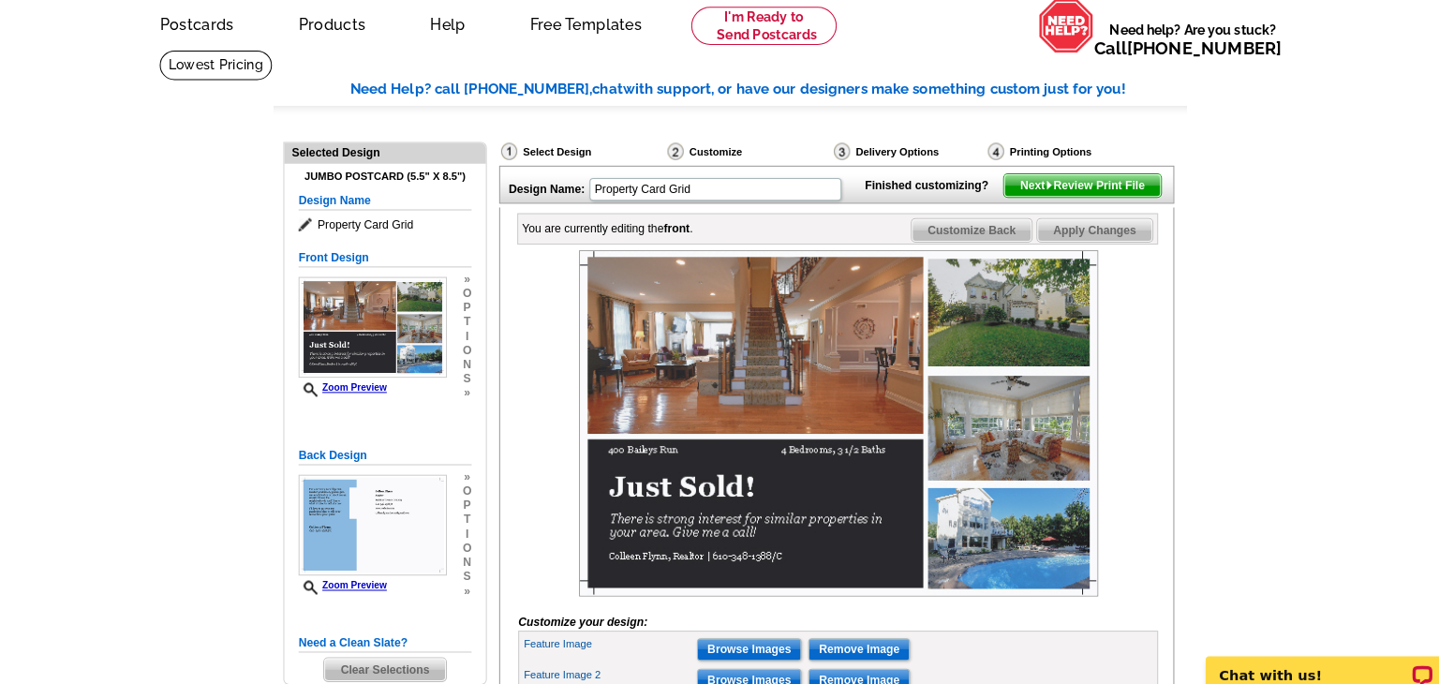
type input "Just Sold for $950,000"
click at [1099, 238] on span "Apply Changes" at bounding box center [1078, 226] width 113 height 22
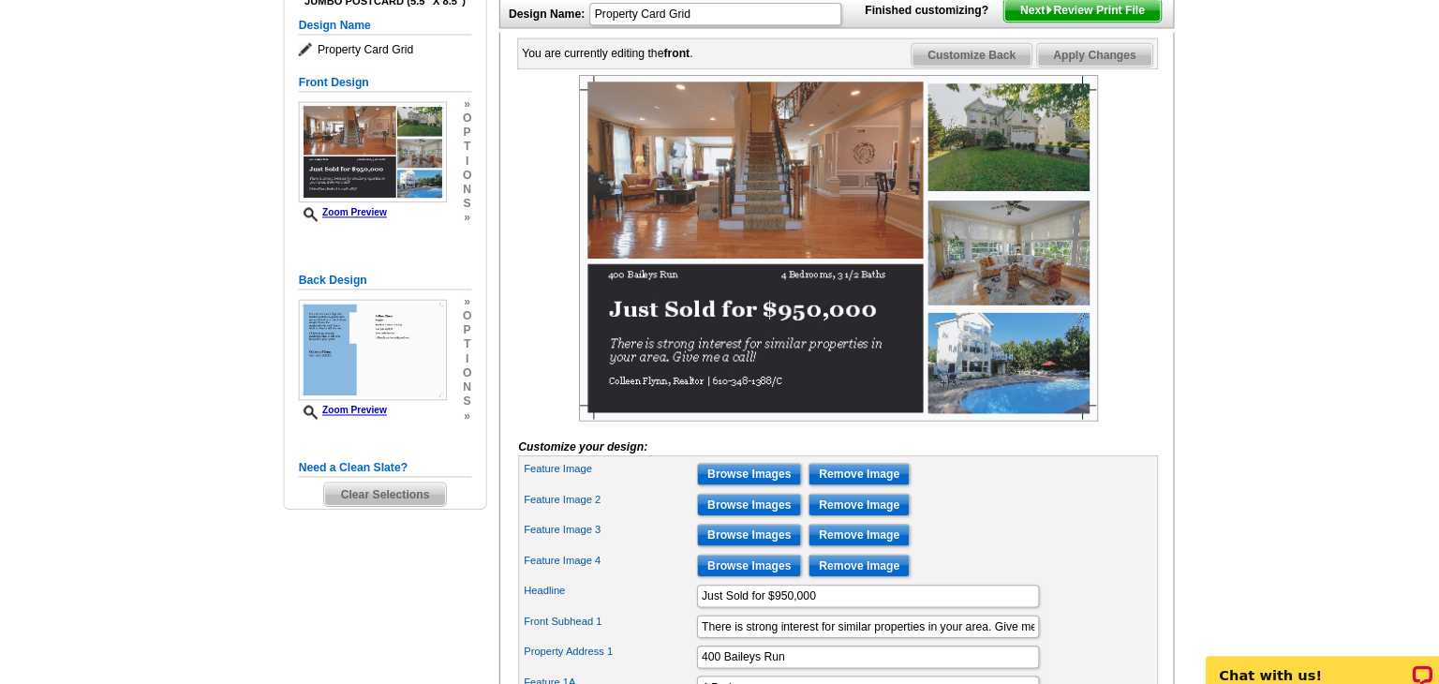
scroll to position [246, 0]
